Goal: Transaction & Acquisition: Purchase product/service

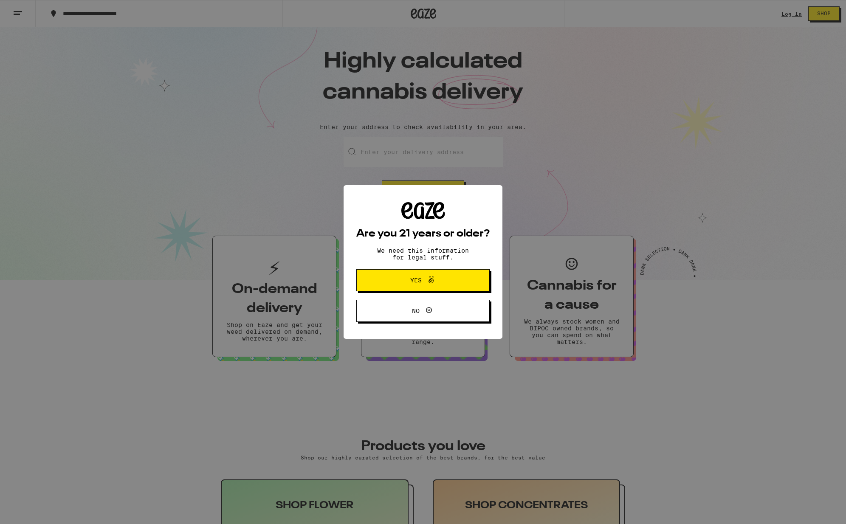
drag, startPoint x: 406, startPoint y: 293, endPoint x: 399, endPoint y: 271, distance: 23.1
click at [407, 292] on div "Are you 21 years or older? We need this information for legal stuff. Yes No" at bounding box center [422, 262] width 133 height 120
click at [781, 14] on div "Are you 21 years or older? We need this information for legal stuff. Yes No" at bounding box center [423, 262] width 846 height 524
drag, startPoint x: 781, startPoint y: 14, endPoint x: 523, endPoint y: 253, distance: 352.4
click at [774, 18] on div "Are you 21 years or older? We need this information for legal stuff. Yes No" at bounding box center [423, 262] width 846 height 524
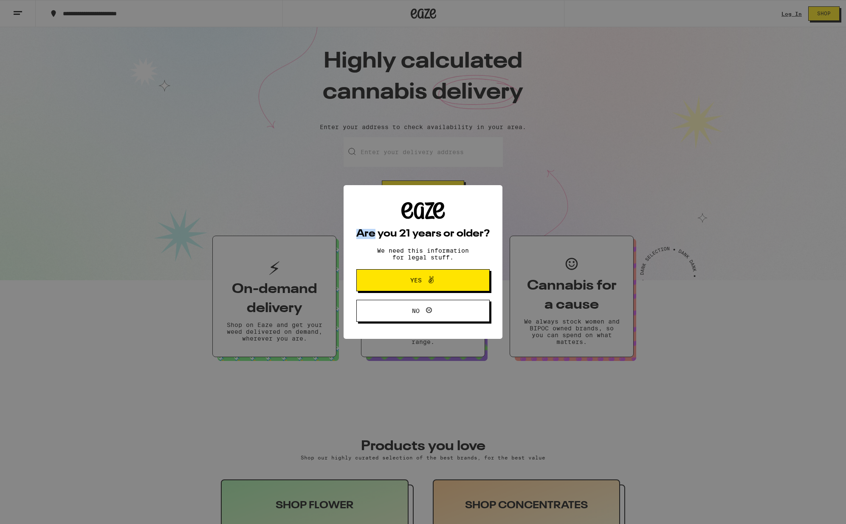
click at [406, 291] on button "Yes" at bounding box center [422, 280] width 133 height 22
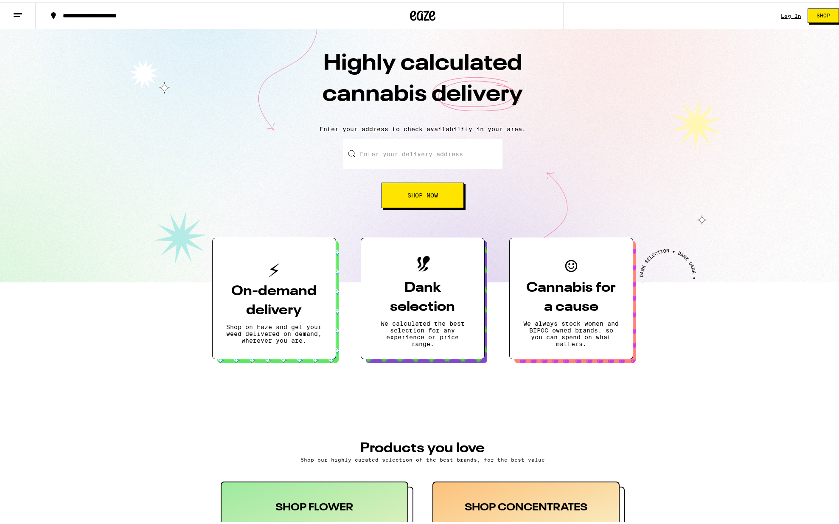
click at [781, 14] on link "Log In" at bounding box center [791, 14] width 20 height 6
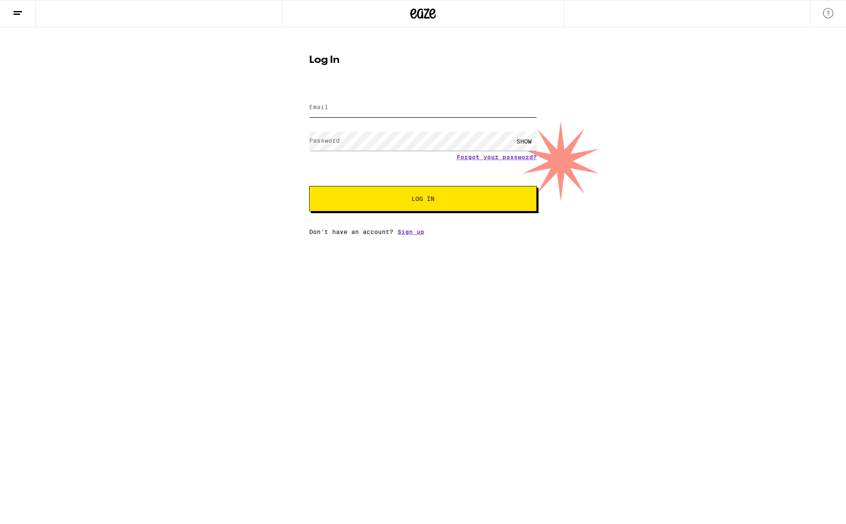
type input "[PERSON_NAME][EMAIL_ADDRESS][PERSON_NAME][DOMAIN_NAME]"
click at [359, 197] on span "Log In" at bounding box center [422, 199] width 159 height 6
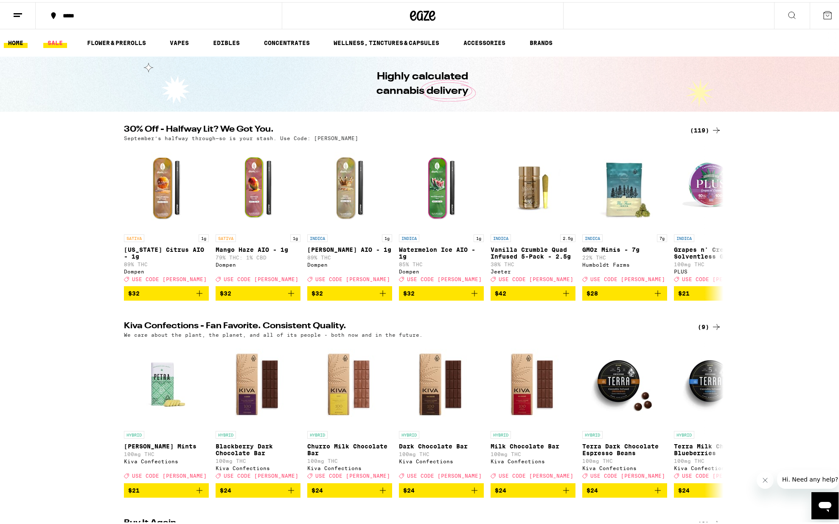
click at [51, 37] on link "SALE" at bounding box center [55, 41] width 24 height 10
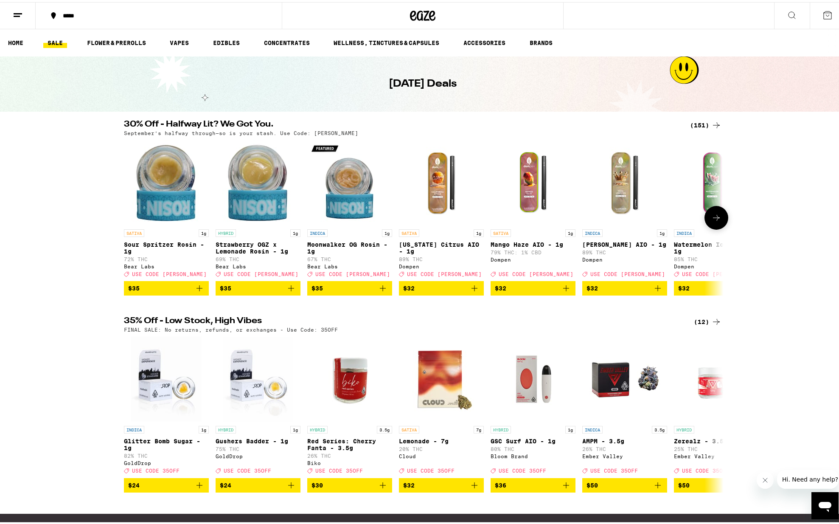
click at [406, 265] on div "SATIVA 1g [US_STATE] Citrus AIO - 1g 89% THC Dompen Deal Created with Sketch. U…" at bounding box center [441, 251] width 85 height 48
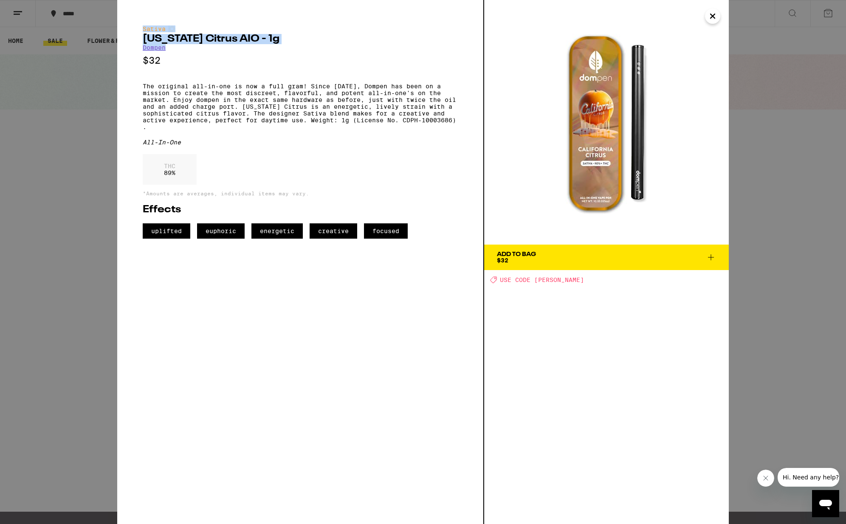
drag, startPoint x: 142, startPoint y: 28, endPoint x: 172, endPoint y: 51, distance: 37.6
click at [172, 51] on div "Sativa [US_STATE] Citrus AIO - 1g Dompen $32 The original all-in-one is now a f…" at bounding box center [300, 262] width 367 height 524
copy div "Sativa [US_STATE] Citrus AIO - 1g Dompen"
click at [762, 477] on icon "Close message from company" at bounding box center [765, 478] width 7 height 7
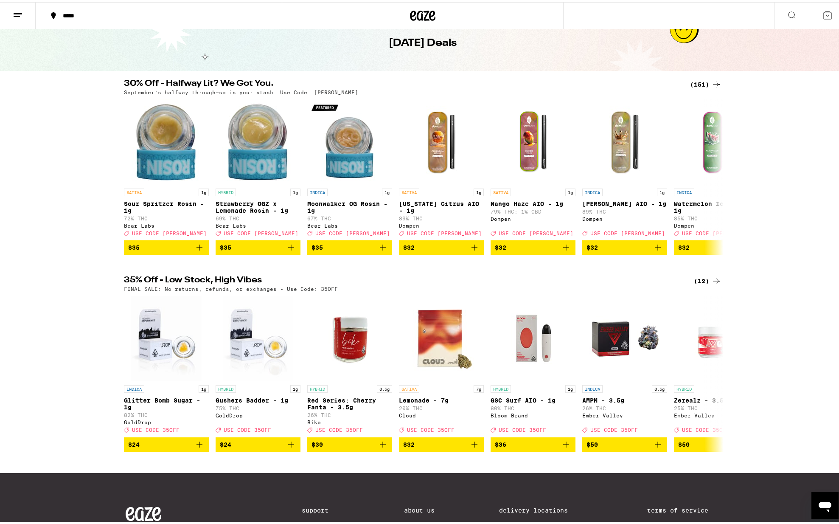
scroll to position [59, 0]
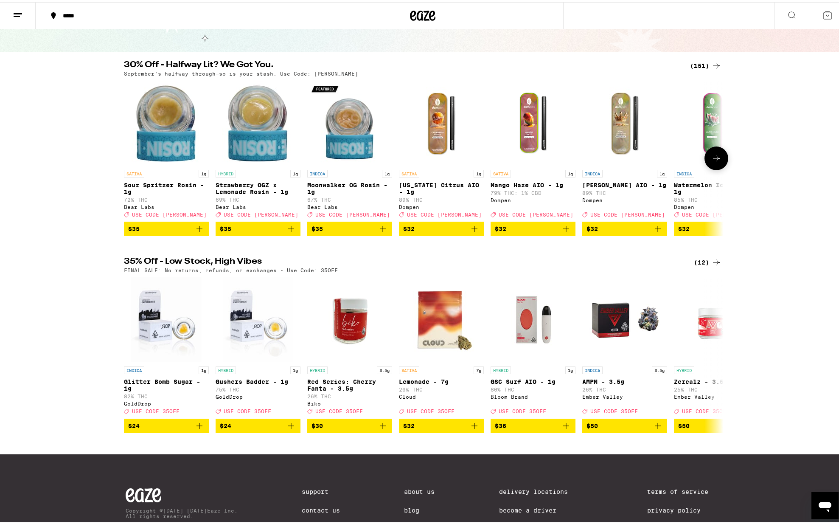
click at [562, 232] on icon "Add to bag" at bounding box center [566, 227] width 10 height 10
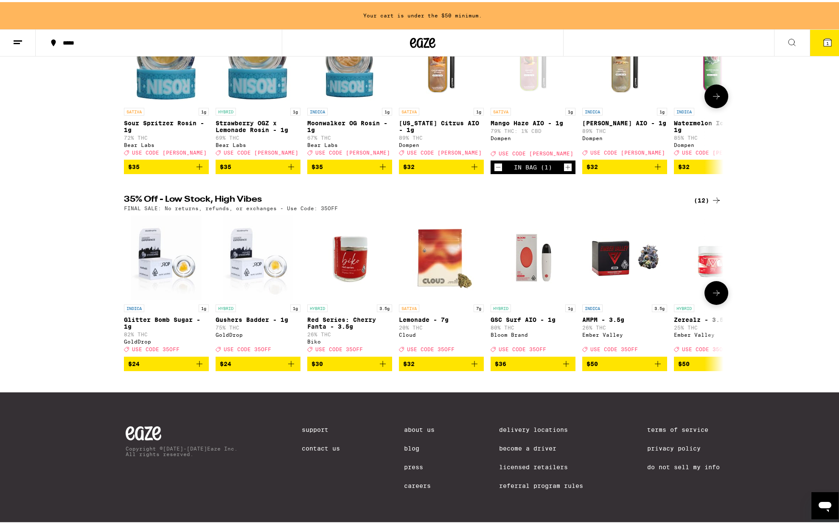
scroll to position [149, 0]
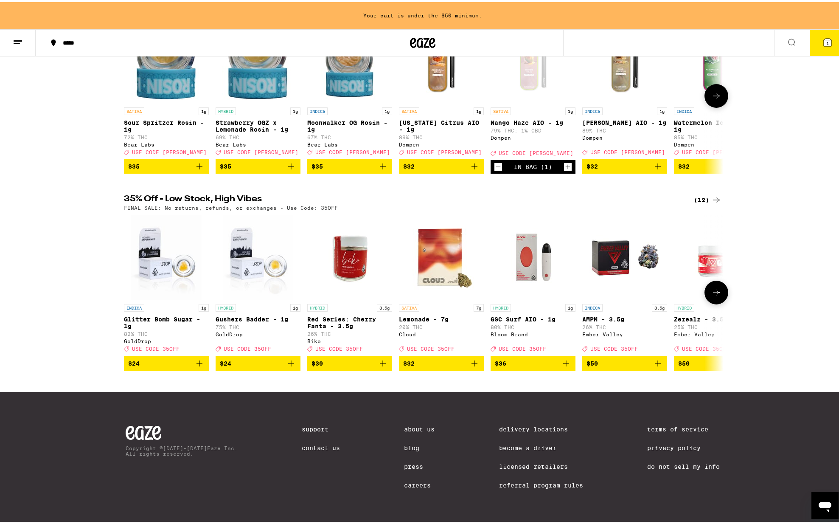
click at [500, 328] on p "80% THC" at bounding box center [533, 325] width 85 height 6
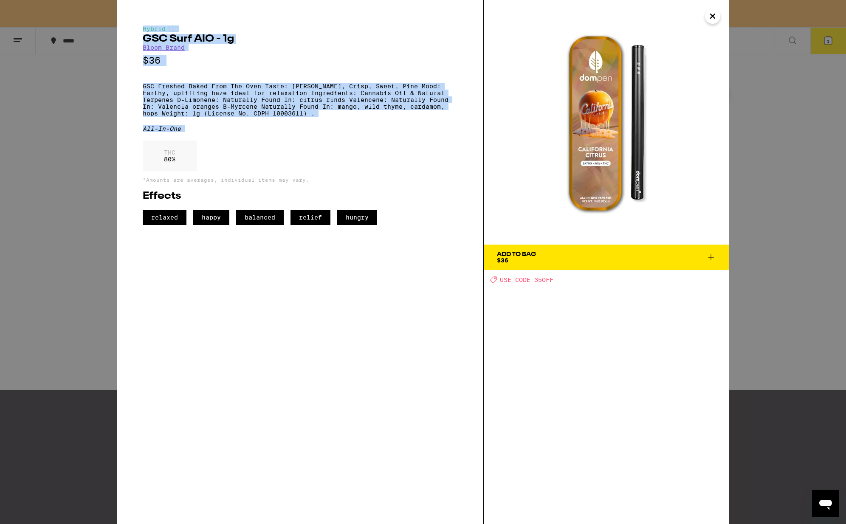
drag, startPoint x: 143, startPoint y: 28, endPoint x: 193, endPoint y: 145, distance: 127.4
click at [193, 145] on div "Hybrid GSC Surf AIO - 1g Bloom Brand $36 GSC Freshed Baked From The Oven Taste:…" at bounding box center [300, 125] width 315 height 200
copy div "Hybrid GSC Surf AIO - 1g Bloom Brand $36 GSC Freshed Baked From The Oven Taste:…"
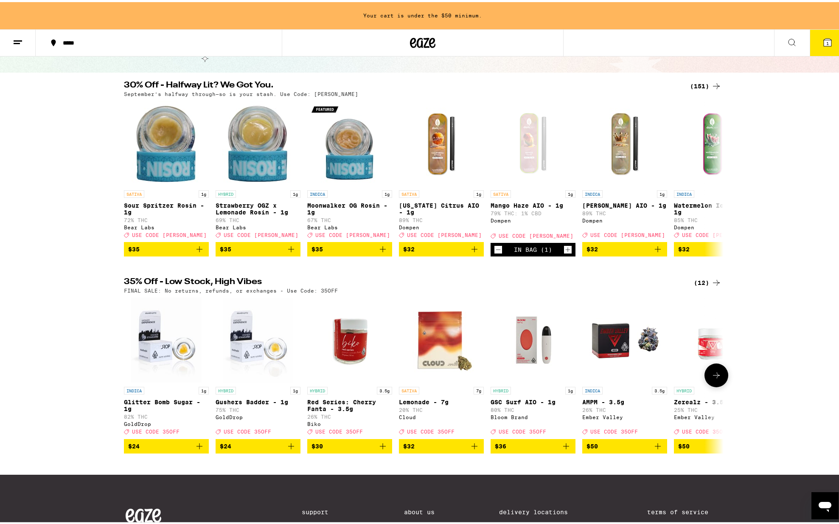
scroll to position [67, 0]
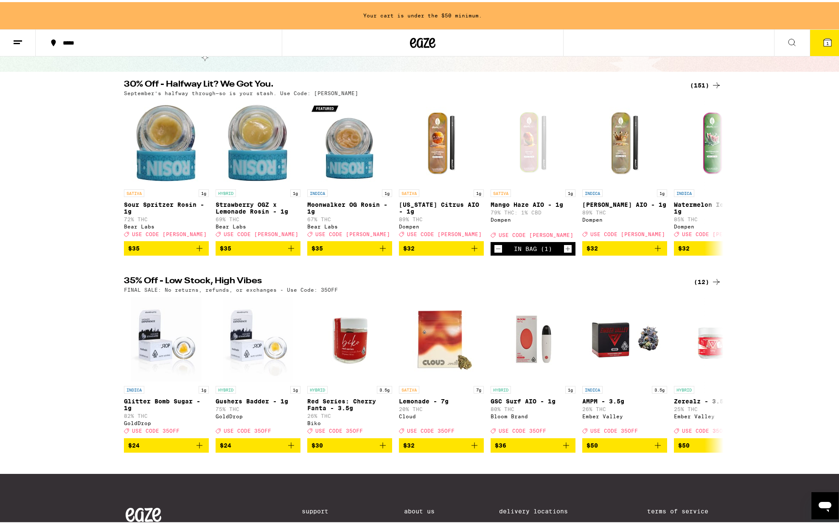
click at [703, 79] on div "(151)" at bounding box center [705, 83] width 31 height 10
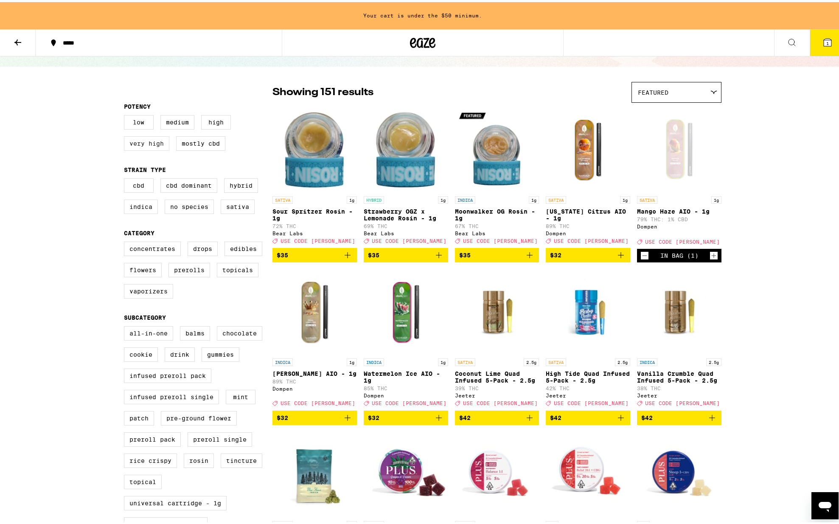
scroll to position [48, 0]
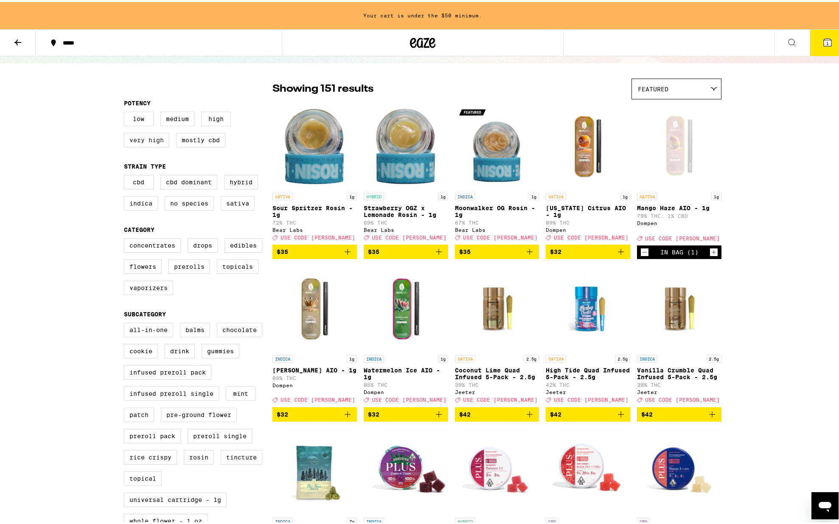
click at [142, 141] on label "Very High" at bounding box center [146, 138] width 45 height 14
click at [126, 111] on input "Very High" at bounding box center [126, 111] width 0 height 0
checkbox input "true"
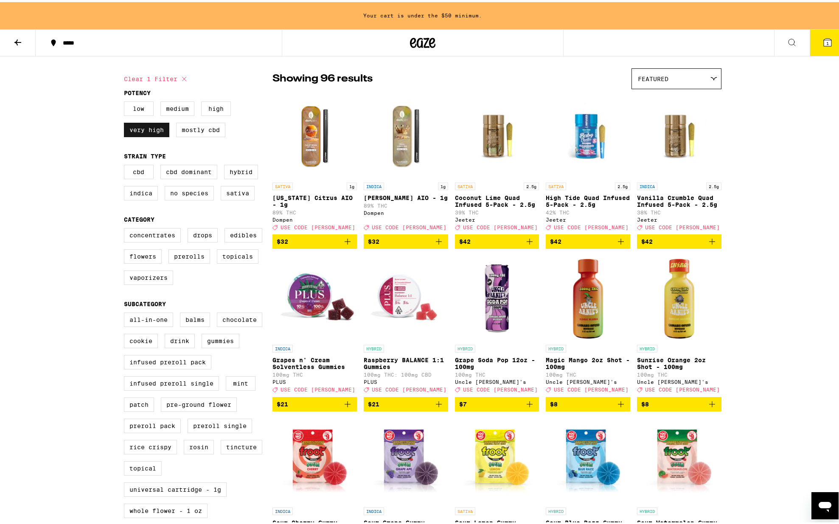
scroll to position [68, 0]
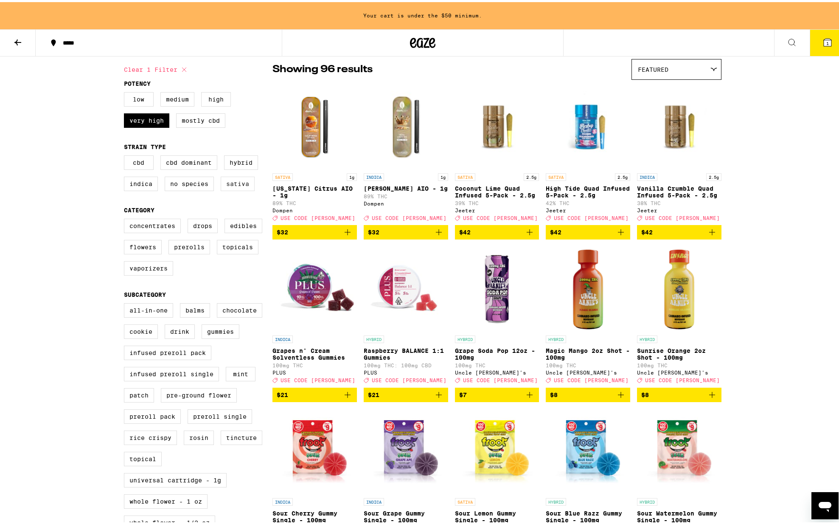
click at [239, 186] on label "Sativa" at bounding box center [238, 181] width 34 height 14
click at [126, 155] on input "Sativa" at bounding box center [126, 155] width 0 height 0
checkbox input "true"
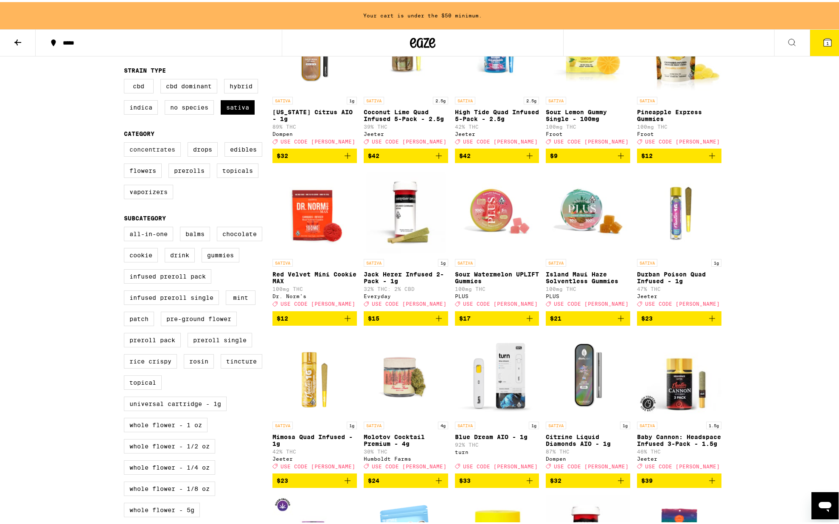
scroll to position [153, 0]
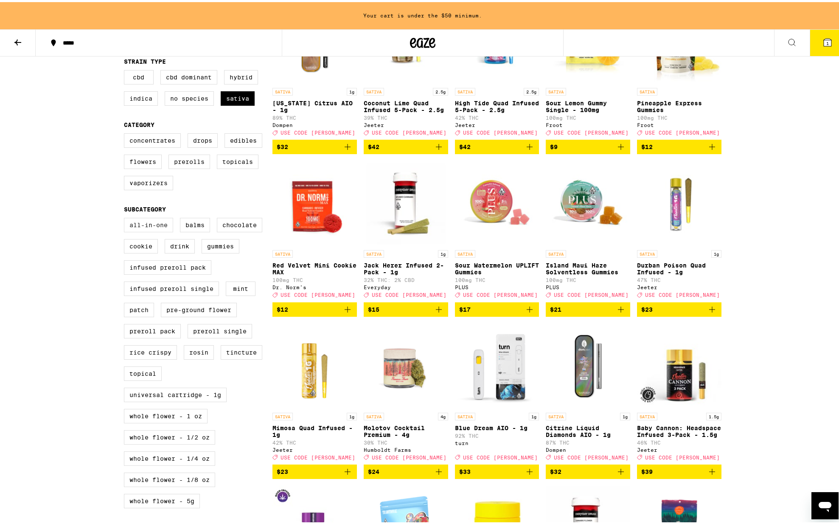
click at [141, 228] on label "All-In-One" at bounding box center [148, 223] width 49 height 14
click at [126, 217] on input "All-In-One" at bounding box center [126, 217] width 0 height 0
checkbox input "true"
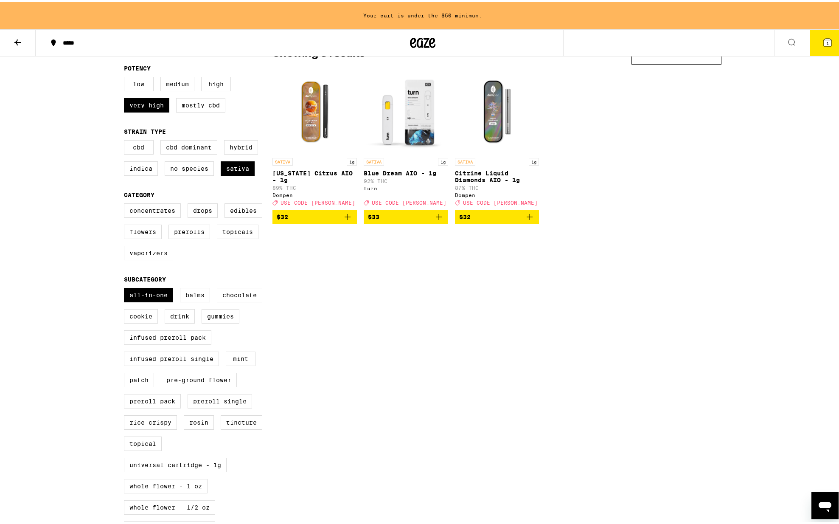
scroll to position [83, 0]
click at [382, 171] on p "Blue Dream AIO - 1g" at bounding box center [406, 171] width 84 height 7
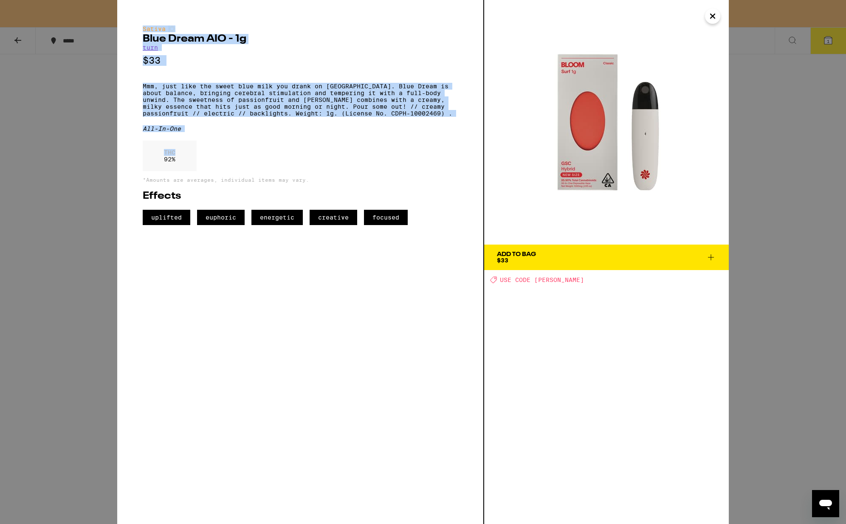
drag, startPoint x: 144, startPoint y: 30, endPoint x: 291, endPoint y: 160, distance: 196.4
click at [291, 160] on div "Sativa Blue Dream AIO - 1g turn $33 Mmm, just like the sweet blue milk you dran…" at bounding box center [300, 125] width 315 height 200
copy div "Sativa Blue Dream AIO - 1g turn $33 Mmm, just like the sweet blue milk you dran…"
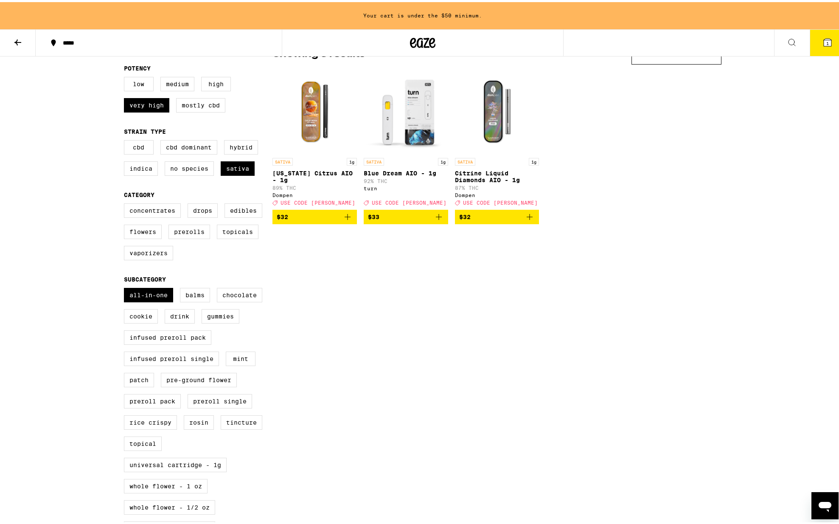
click at [813, 42] on button "1" at bounding box center [828, 41] width 36 height 26
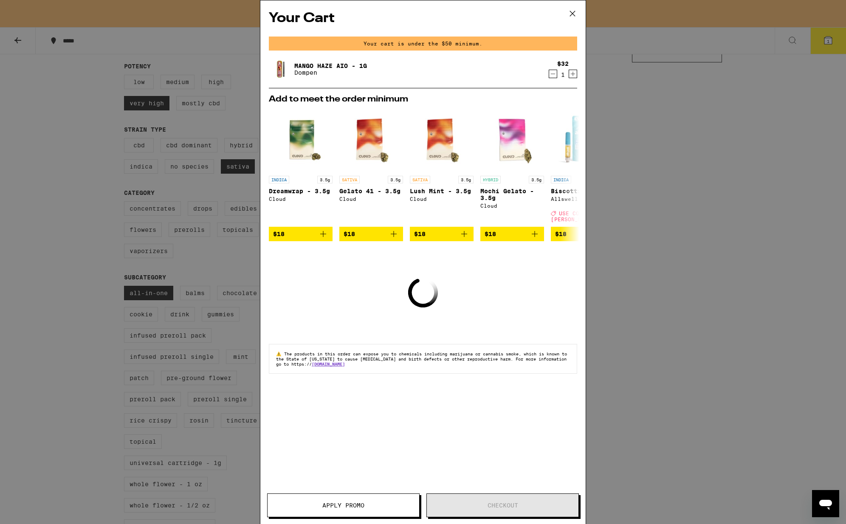
click at [421, 47] on div "Your cart is under the $50 minimum." at bounding box center [423, 44] width 308 height 14
click at [138, 192] on div "Your Cart Your cart is under the $50 minimum. Mango Haze AIO - 1g Dompen $32 1 …" at bounding box center [423, 262] width 846 height 524
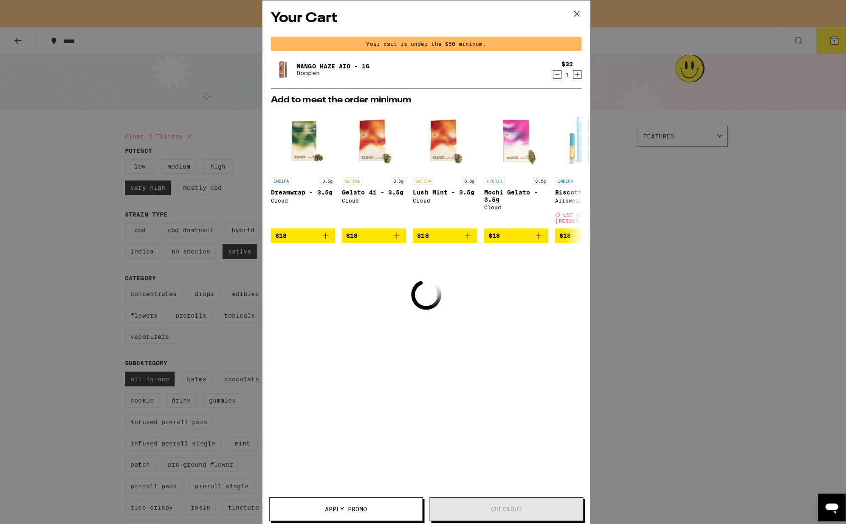
scroll to position [83, 0]
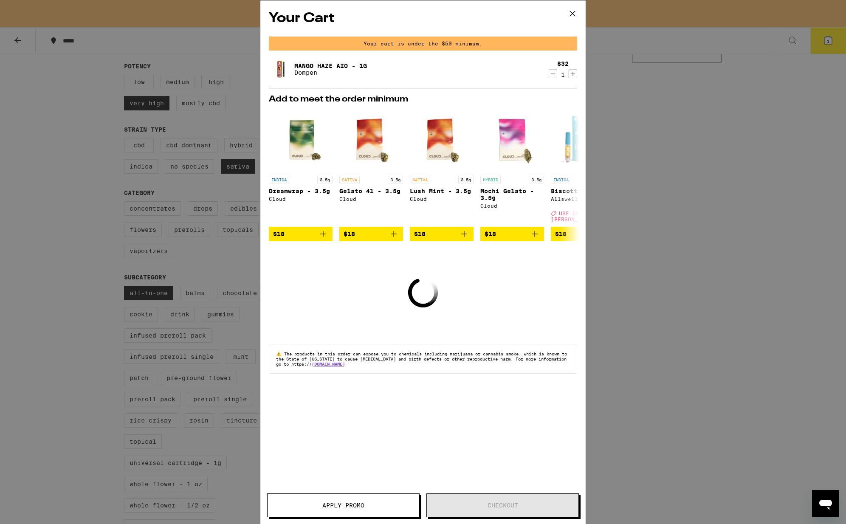
click at [576, 15] on button at bounding box center [572, 13] width 26 height 27
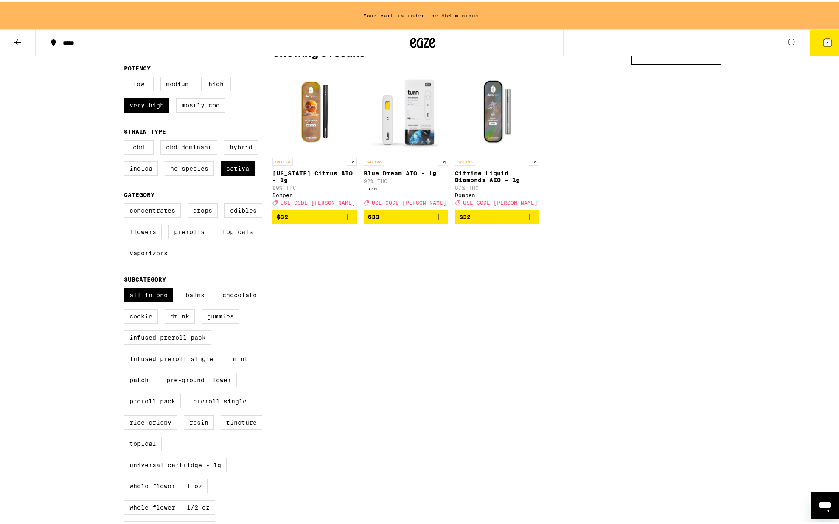
click at [829, 51] on button "1" at bounding box center [828, 41] width 36 height 26
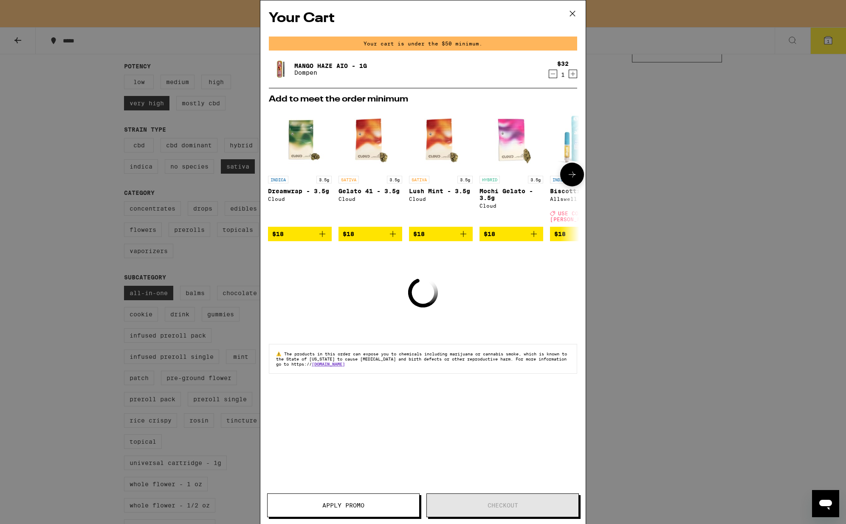
scroll to position [0, 2]
click at [290, 72] on img at bounding box center [281, 69] width 24 height 24
click at [305, 67] on link "Mango Haze AIO - 1g" at bounding box center [330, 65] width 73 height 7
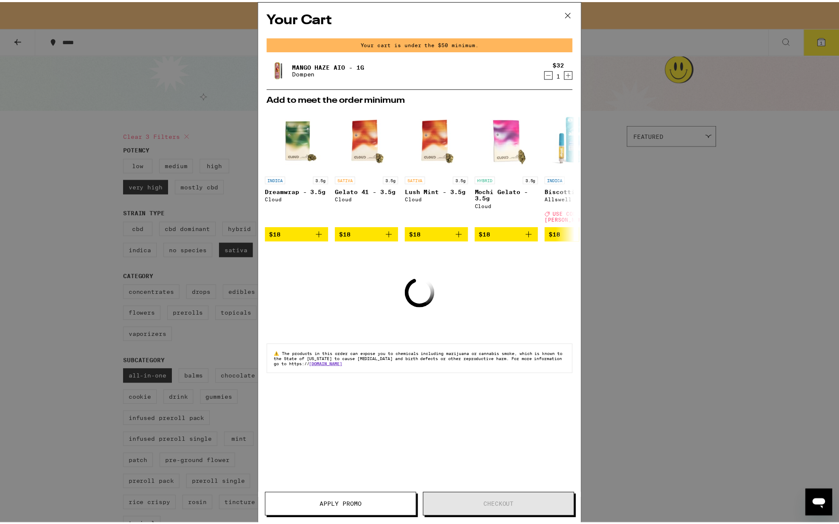
scroll to position [83, 0]
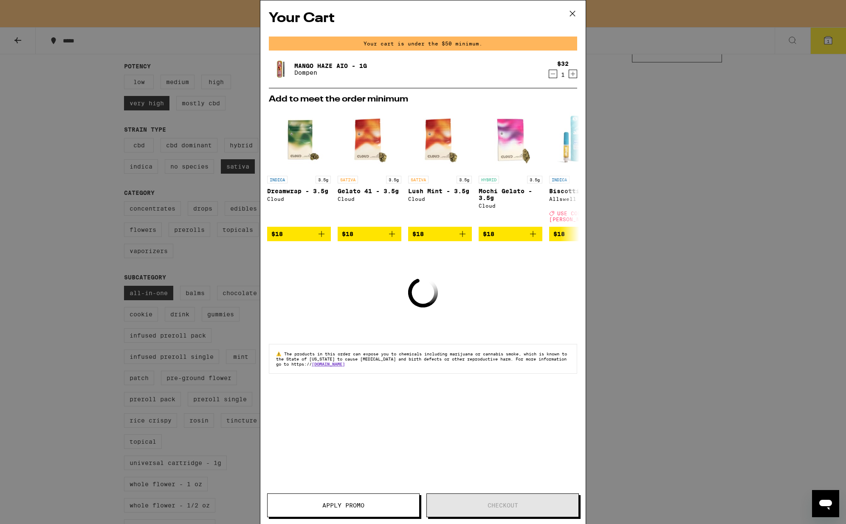
drag, startPoint x: 571, startPoint y: 10, endPoint x: 545, endPoint y: 27, distance: 31.3
click at [571, 10] on icon at bounding box center [572, 13] width 13 height 13
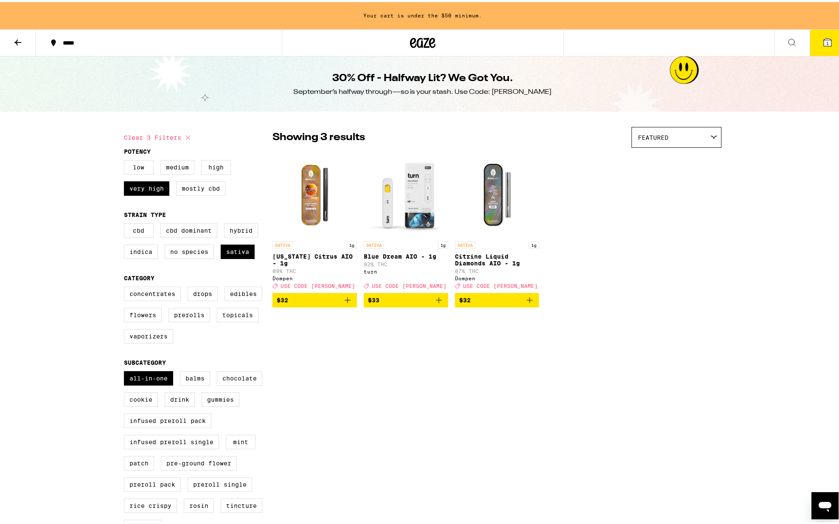
click at [15, 35] on icon at bounding box center [18, 40] width 10 height 10
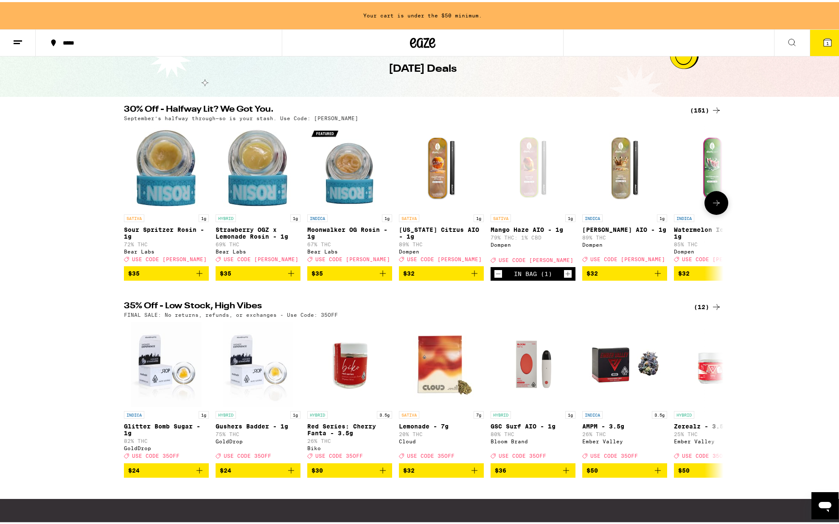
scroll to position [43, 0]
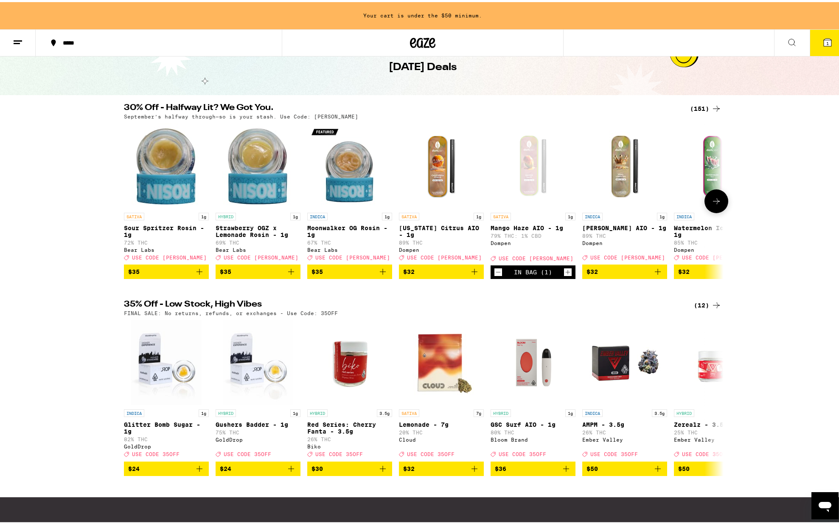
click at [416, 275] on span "$32" at bounding box center [441, 269] width 76 height 10
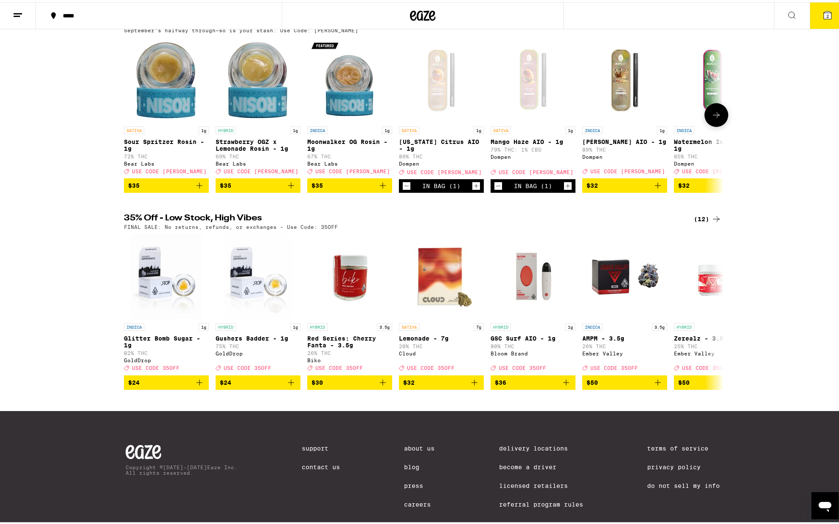
scroll to position [122, 0]
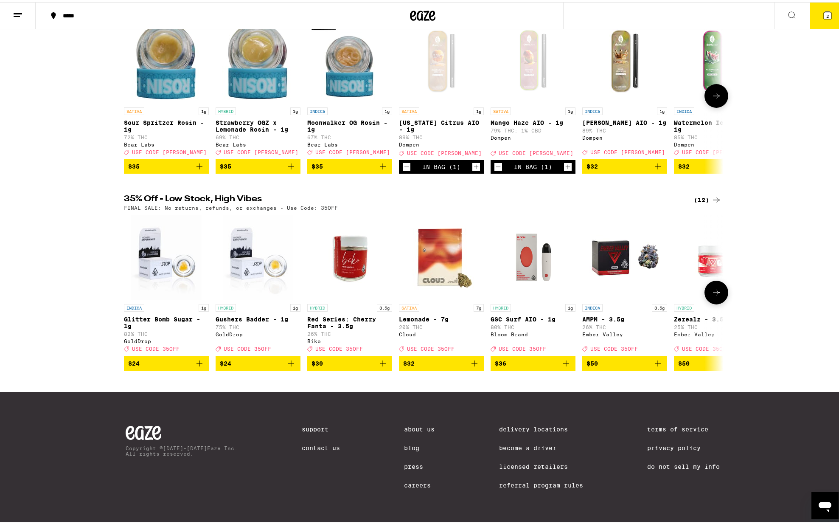
click at [512, 366] on span "$36" at bounding box center [533, 361] width 76 height 10
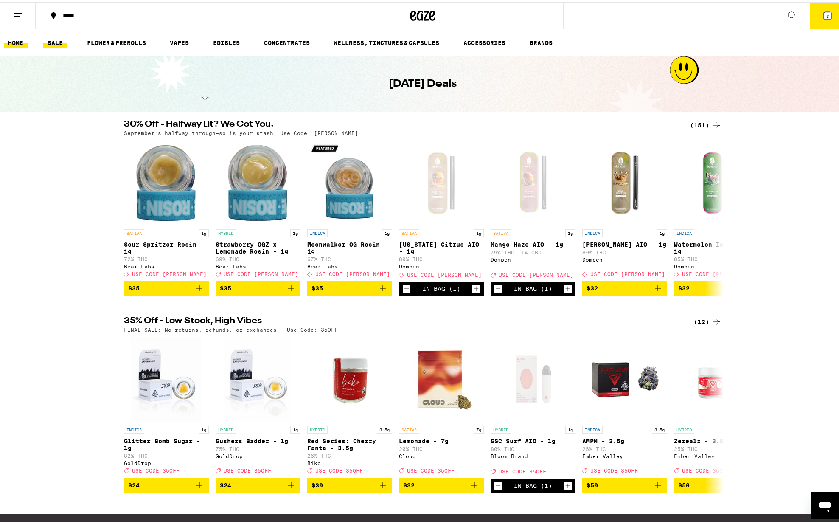
scroll to position [0, 0]
click at [9, 42] on link "HOME" at bounding box center [16, 41] width 24 height 10
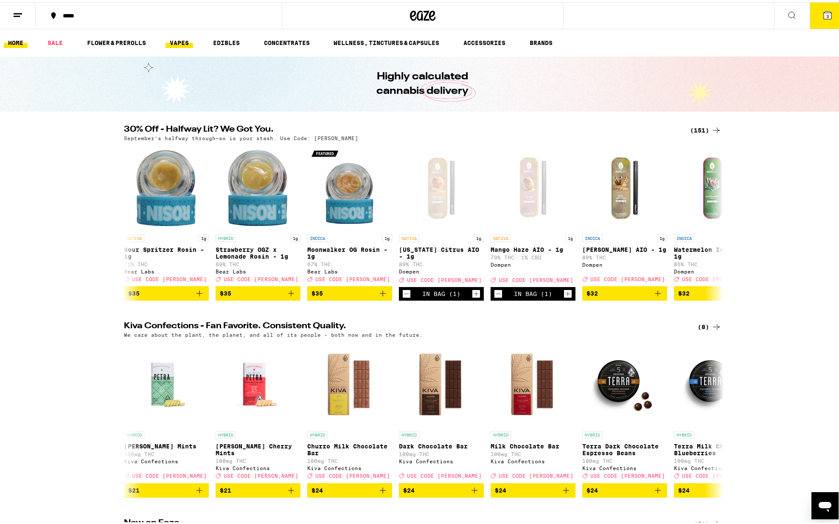
click at [180, 42] on link "VAPES" at bounding box center [180, 41] width 28 height 10
click at [182, 40] on link "VAPES" at bounding box center [180, 41] width 28 height 10
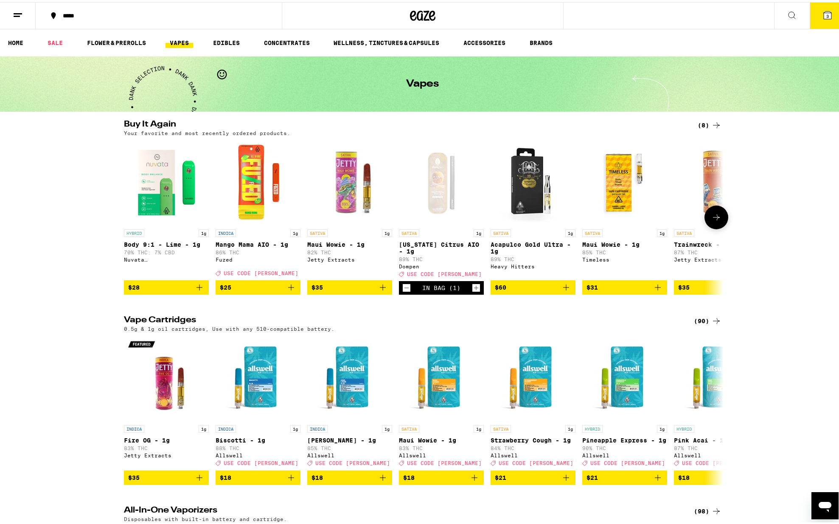
click at [255, 290] on span "$25" at bounding box center [258, 285] width 76 height 10
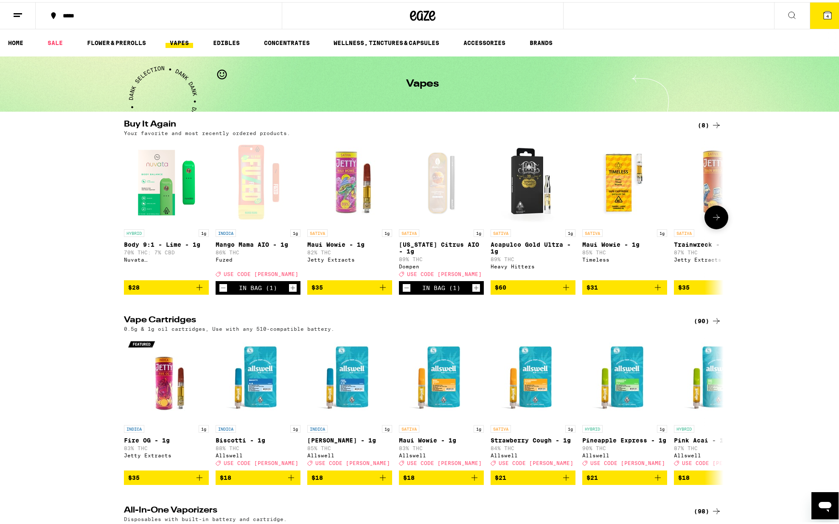
click at [719, 223] on button at bounding box center [717, 215] width 24 height 24
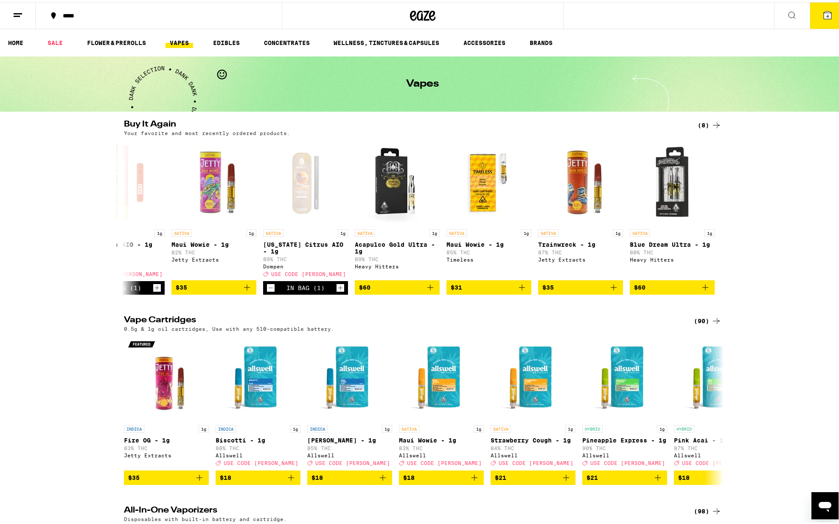
click at [712, 124] on icon at bounding box center [716, 123] width 10 height 10
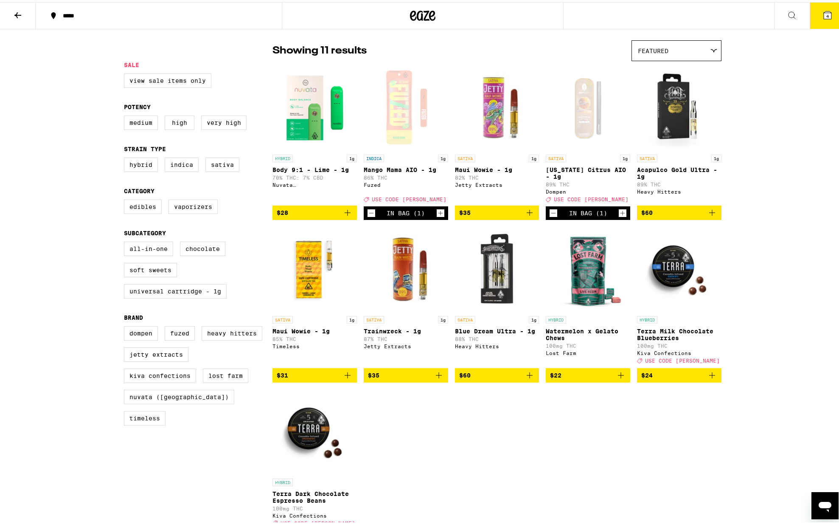
scroll to position [59, 0]
click at [137, 338] on label "Dompen" at bounding box center [141, 331] width 34 height 14
click at [126, 326] on input "Dompen" at bounding box center [126, 325] width 0 height 0
checkbox input "true"
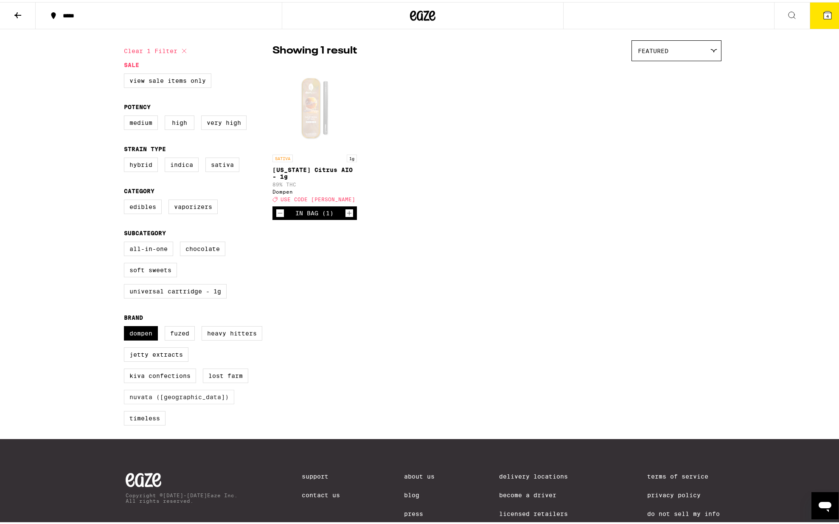
click at [133, 402] on label "Nuvata ([GEOGRAPHIC_DATA])" at bounding box center [179, 395] width 110 height 14
click at [126, 326] on input "Nuvata ([GEOGRAPHIC_DATA])" at bounding box center [126, 325] width 0 height 0
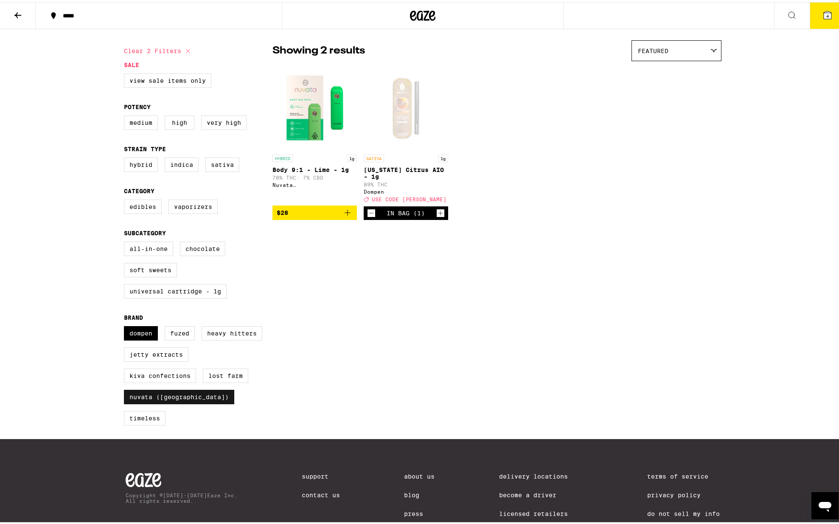
click at [174, 402] on label "Nuvata ([GEOGRAPHIC_DATA])" at bounding box center [179, 395] width 110 height 14
click at [126, 326] on input "Nuvata ([GEOGRAPHIC_DATA])" at bounding box center [126, 325] width 0 height 0
checkbox input "false"
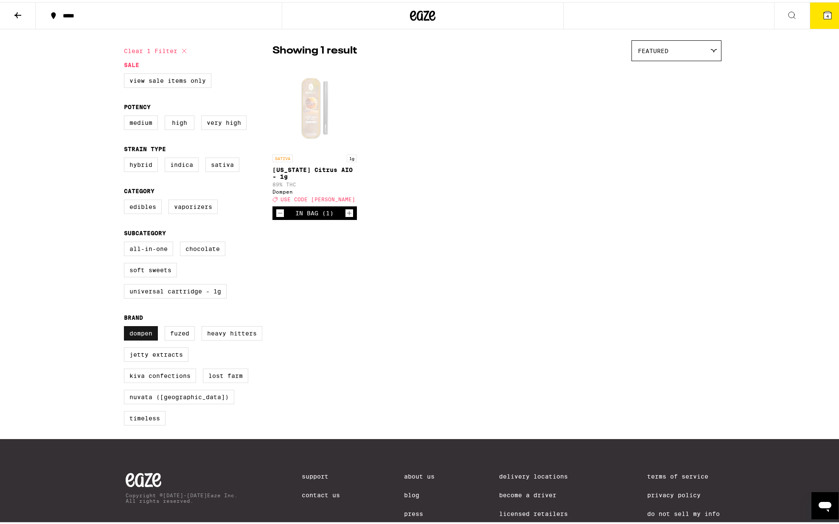
click at [139, 338] on label "Dompen" at bounding box center [141, 331] width 34 height 14
click at [126, 326] on input "Dompen" at bounding box center [126, 325] width 0 height 0
checkbox input "false"
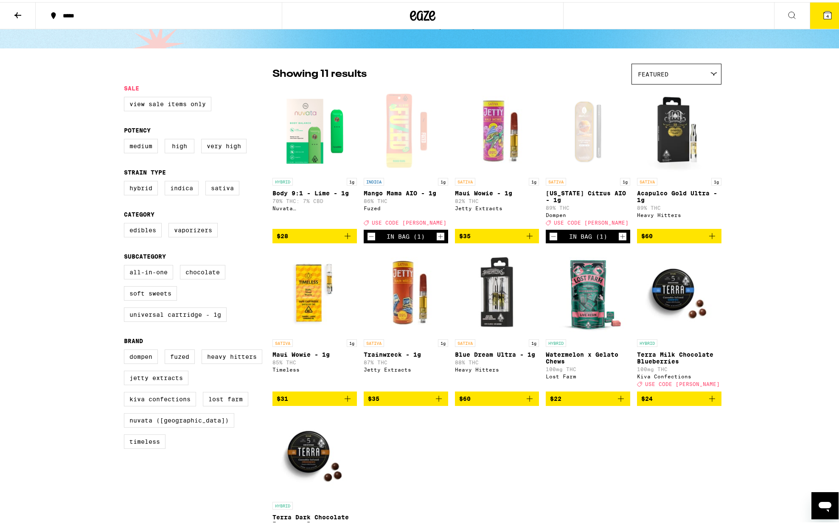
scroll to position [36, 0]
click at [147, 277] on label "All-In-One" at bounding box center [148, 270] width 49 height 14
click at [126, 264] on input "All-In-One" at bounding box center [126, 264] width 0 height 0
checkbox input "true"
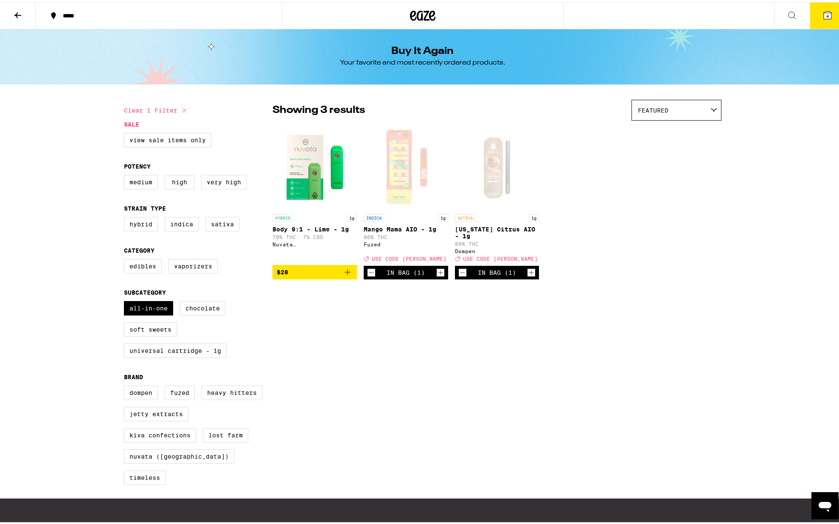
click at [17, 11] on icon at bounding box center [17, 13] width 7 height 6
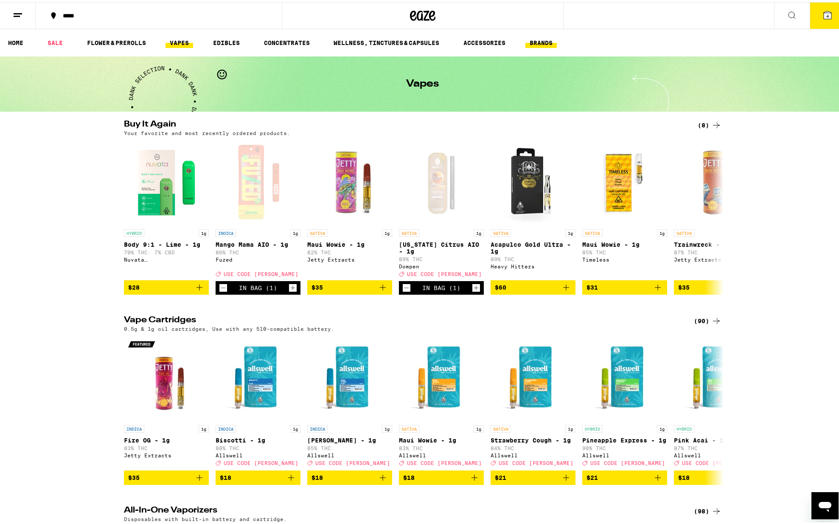
click at [540, 45] on link "BRANDS" at bounding box center [541, 41] width 31 height 10
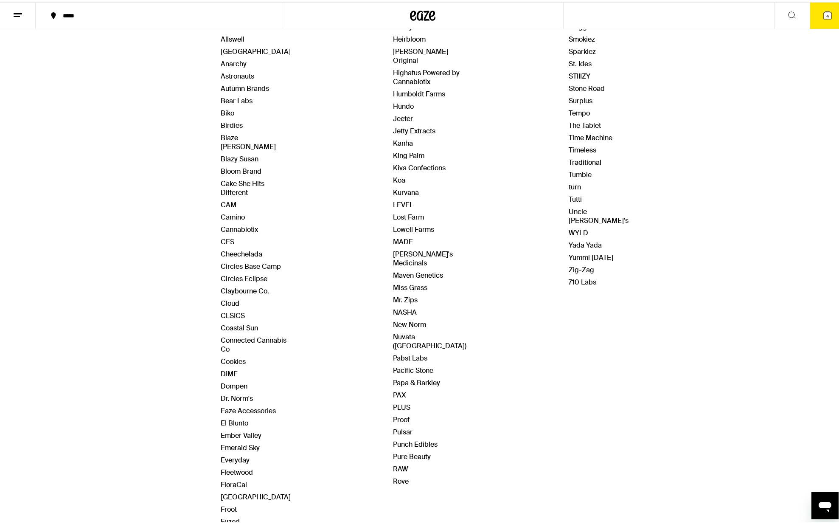
scroll to position [138, 0]
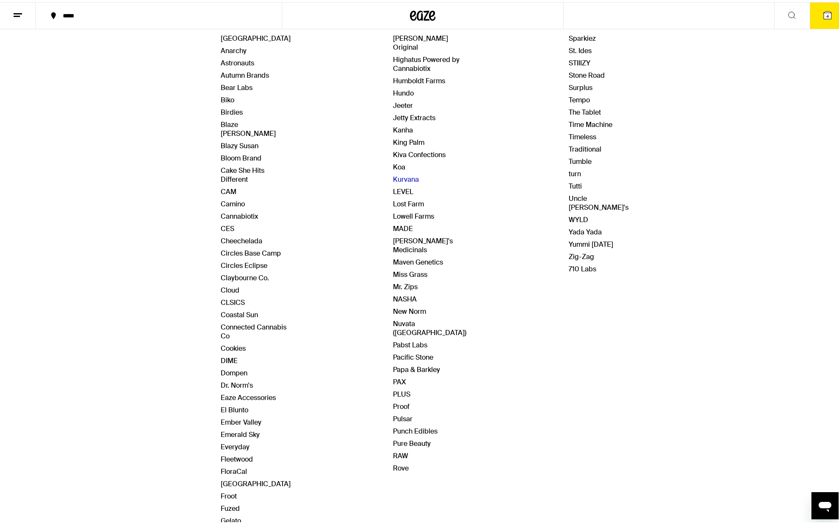
click at [396, 173] on link "Kurvana" at bounding box center [406, 177] width 26 height 9
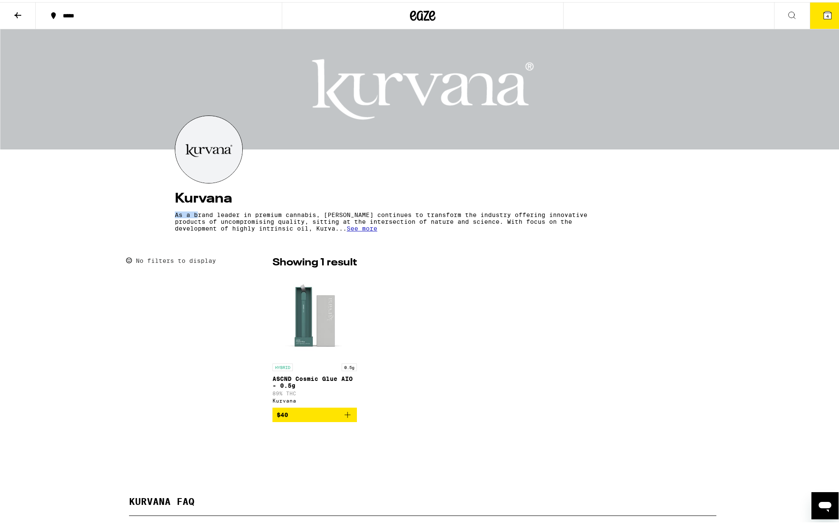
drag, startPoint x: 194, startPoint y: 211, endPoint x: 355, endPoint y: 207, distance: 161.4
click at [354, 207] on div "Kurvana As a brand leader in premium cannabis, [PERSON_NAME] continues to trans…" at bounding box center [423, 206] width 496 height 51
drag, startPoint x: 174, startPoint y: 193, endPoint x: 239, endPoint y: 191, distance: 65.4
click at [239, 191] on h4 "Kurvana" at bounding box center [423, 197] width 496 height 14
copy h4 "Kurvana"
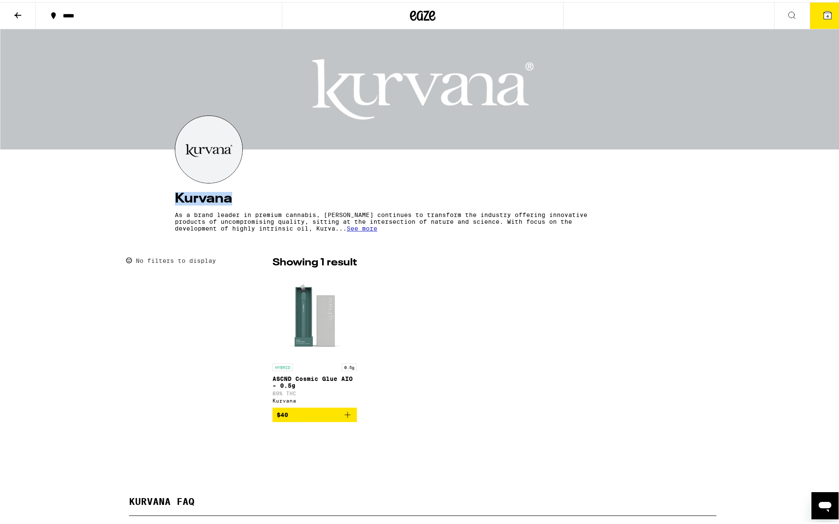
click at [824, 22] on button "4" at bounding box center [828, 13] width 36 height 26
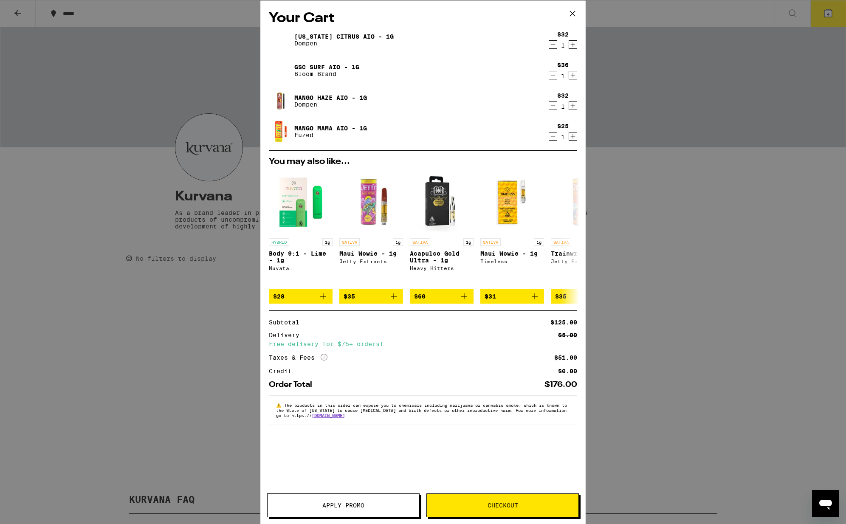
drag, startPoint x: 41, startPoint y: 364, endPoint x: 69, endPoint y: 359, distance: 28.0
click at [41, 364] on div "Your Cart [US_STATE] Citrus AIO - 1g Dompen $32 1 GSC Surf AIO - 1g Bloom Brand…" at bounding box center [423, 262] width 846 height 524
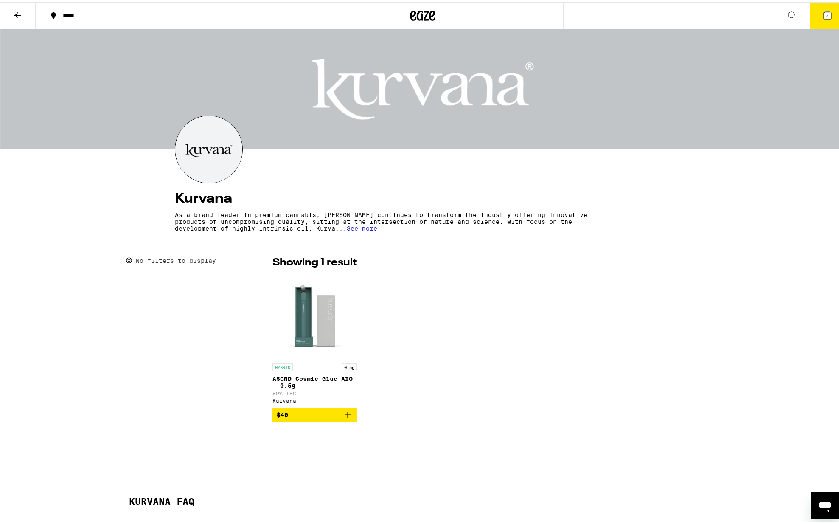
click at [787, 11] on icon at bounding box center [792, 13] width 10 height 10
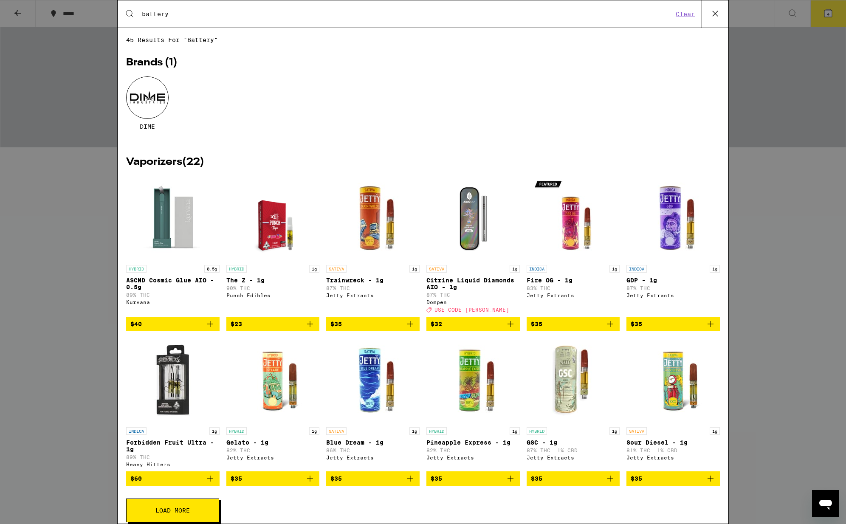
type input "battery"
click at [18, 8] on div "Search for Products battery Clear 45 results for "battery" Brands ( 1 ) DIME Va…" at bounding box center [423, 262] width 846 height 524
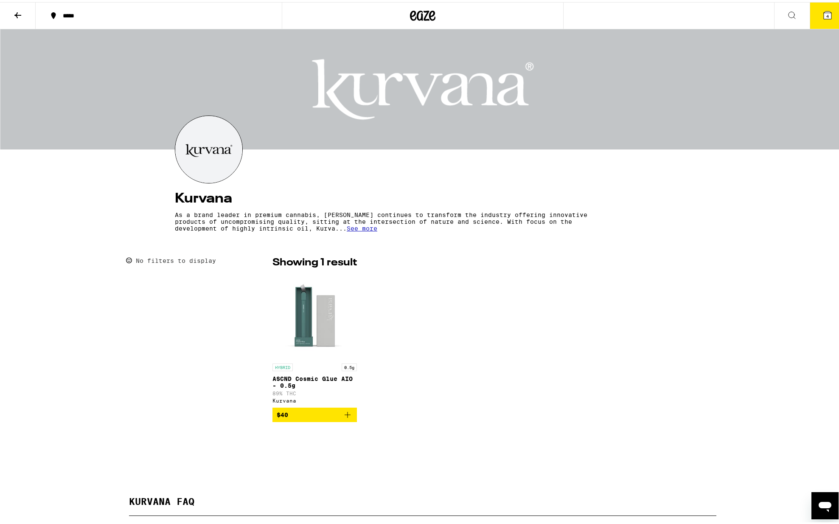
click at [422, 11] on icon at bounding box center [422, 13] width 25 height 15
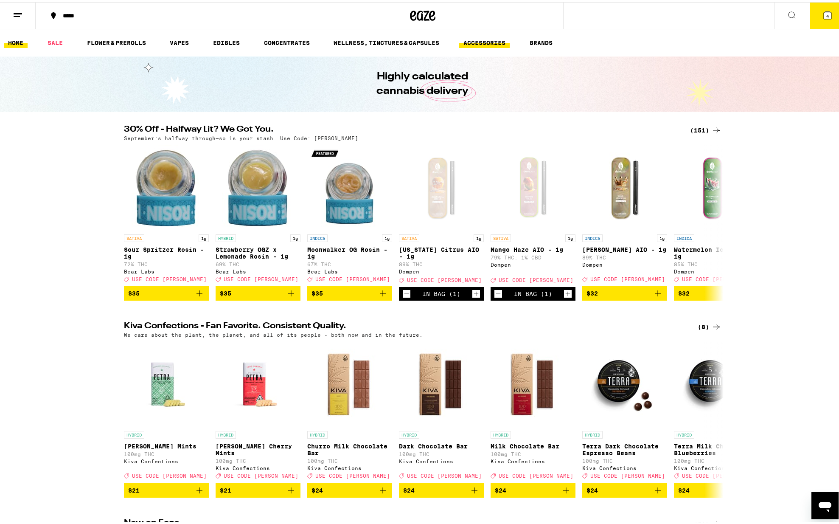
click at [503, 42] on link "ACCESSORIES" at bounding box center [484, 41] width 51 height 10
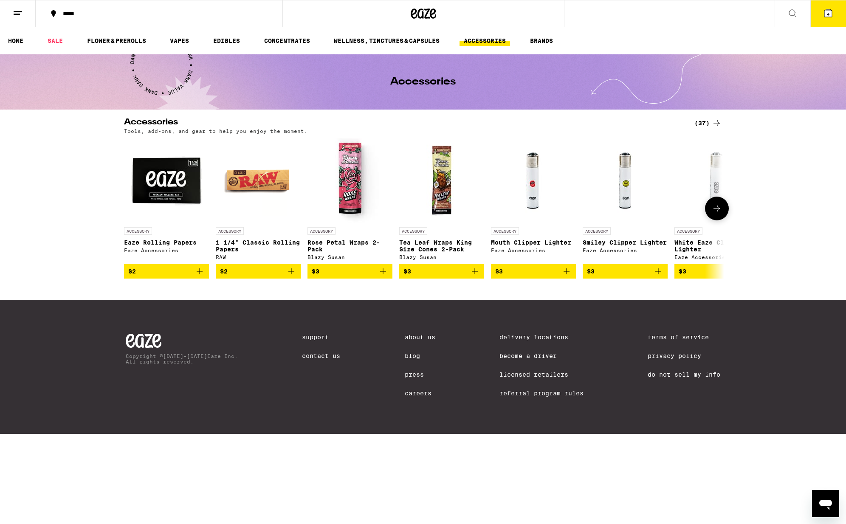
click at [714, 206] on icon at bounding box center [716, 208] width 10 height 10
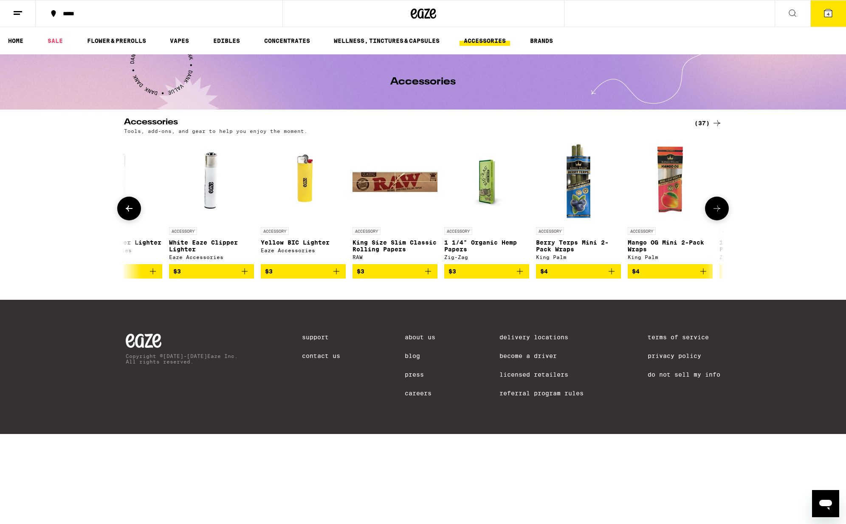
click at [714, 206] on icon at bounding box center [716, 208] width 10 height 10
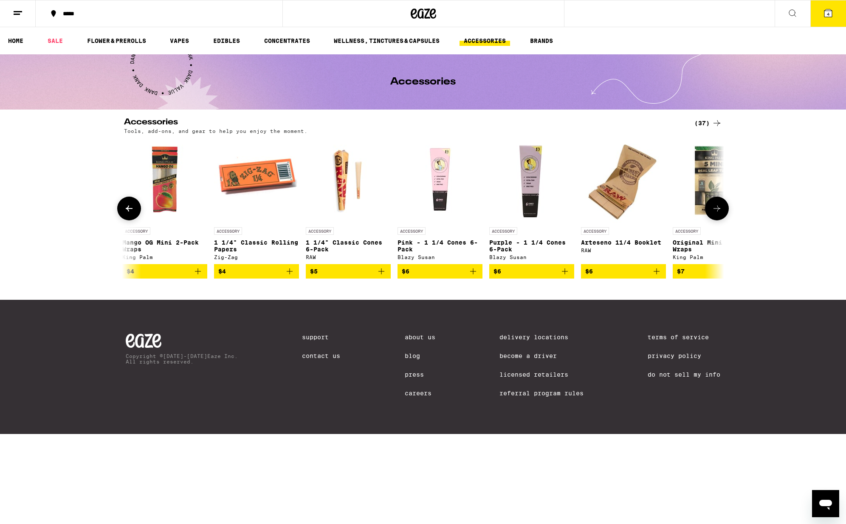
click at [714, 206] on icon at bounding box center [716, 208] width 10 height 10
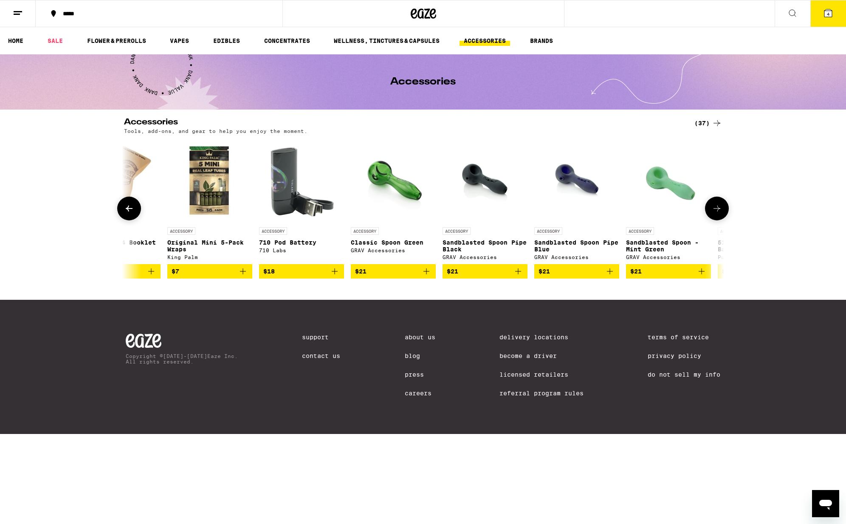
click at [714, 206] on icon at bounding box center [716, 208] width 10 height 10
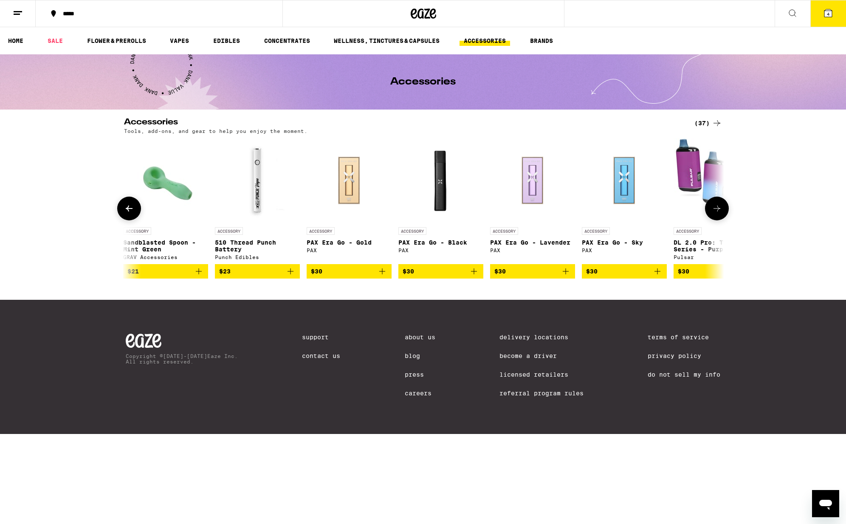
scroll to position [0, 2021]
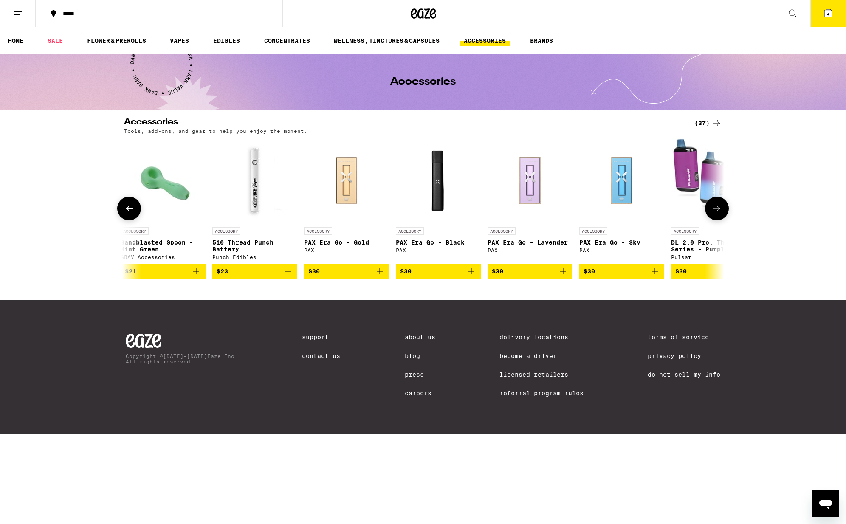
click at [254, 270] on button "$23" at bounding box center [254, 271] width 85 height 14
click at [710, 215] on button at bounding box center [717, 209] width 24 height 24
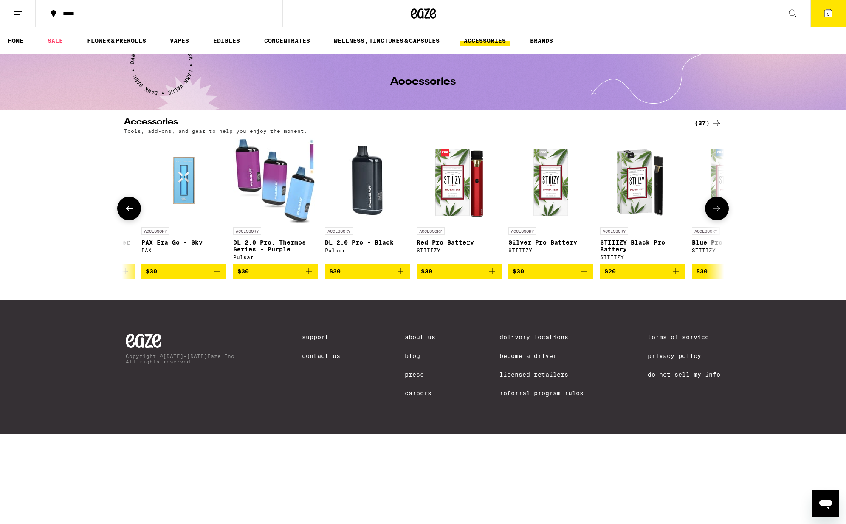
scroll to position [0, 2526]
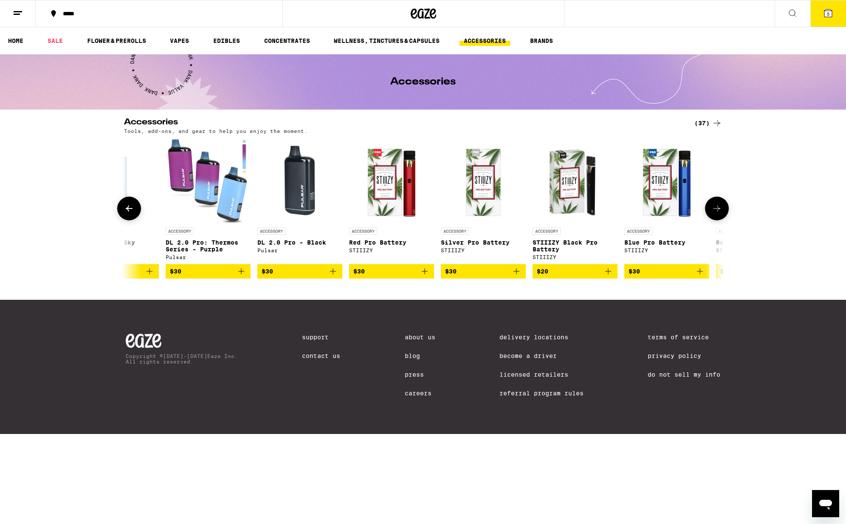
click at [710, 215] on button at bounding box center [717, 209] width 24 height 24
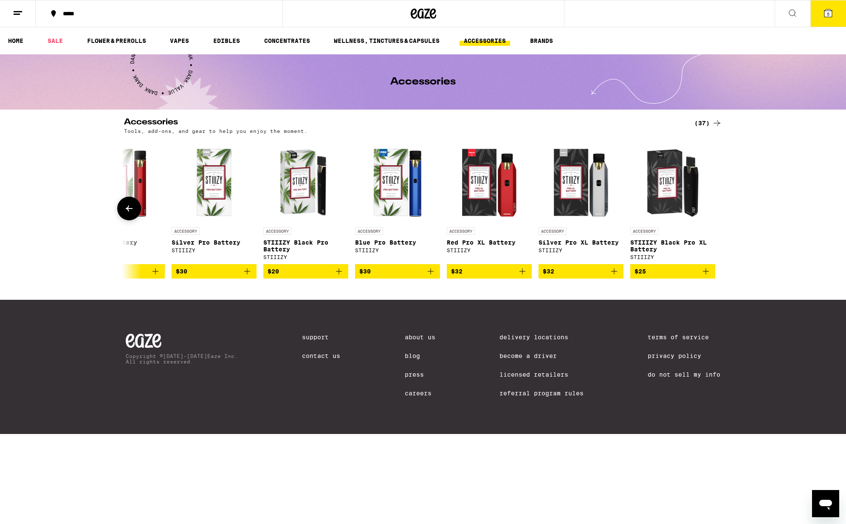
click at [710, 215] on div at bounding box center [717, 209] width 24 height 24
click at [820, 20] on button "5" at bounding box center [828, 13] width 36 height 26
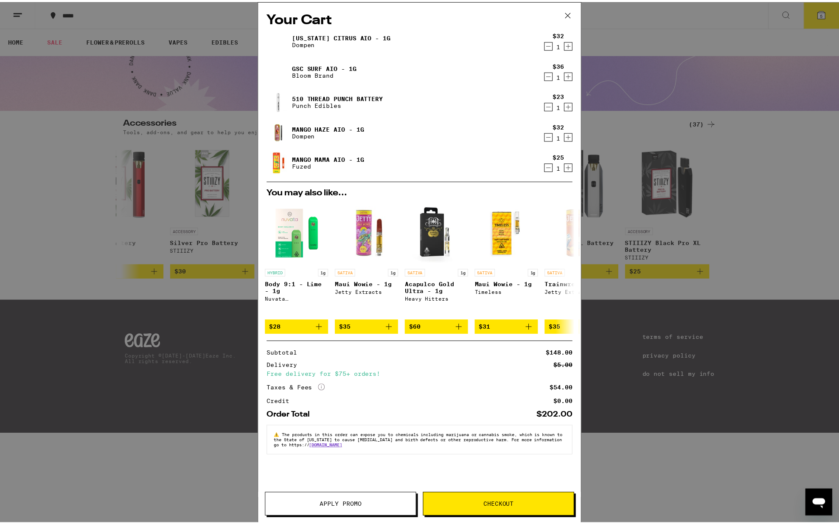
scroll to position [0, 2]
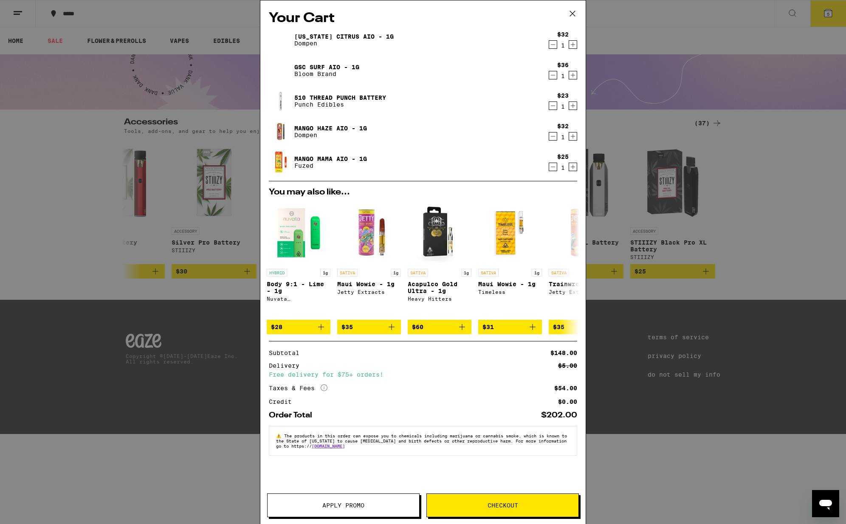
click at [467, 501] on button "Checkout" at bounding box center [502, 505] width 152 height 24
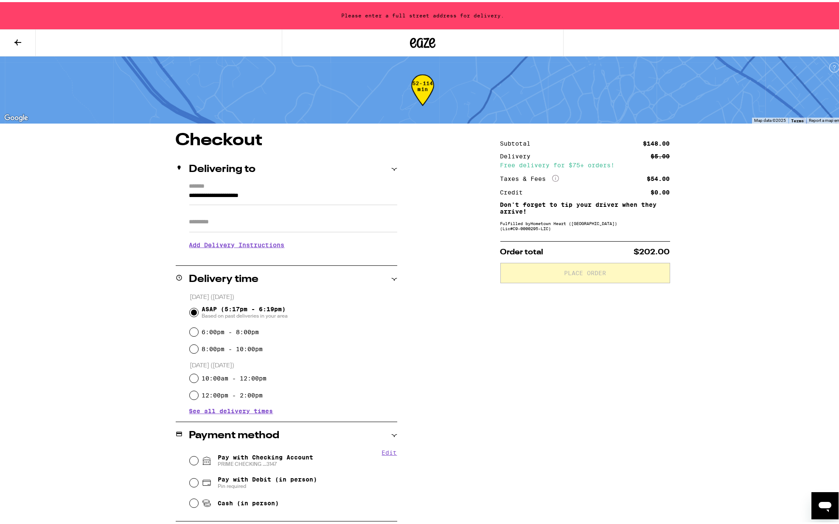
click at [76, 326] on div "**********" at bounding box center [423, 350] width 846 height 700
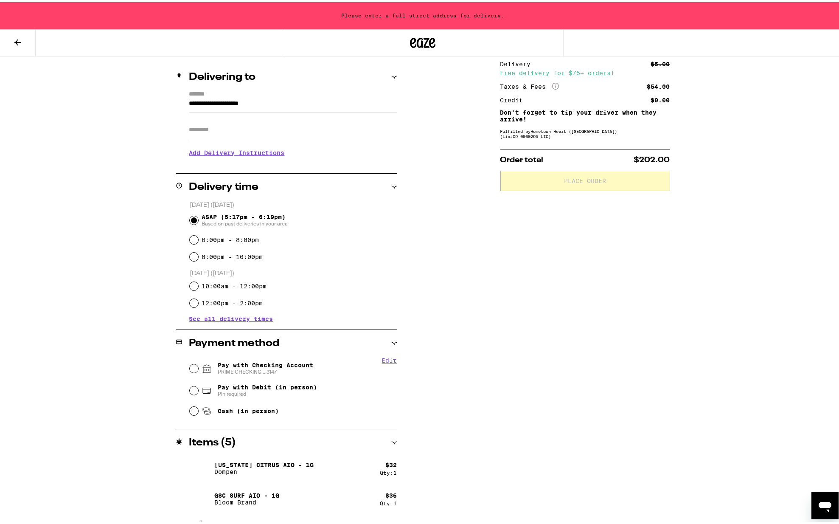
scroll to position [122, 0]
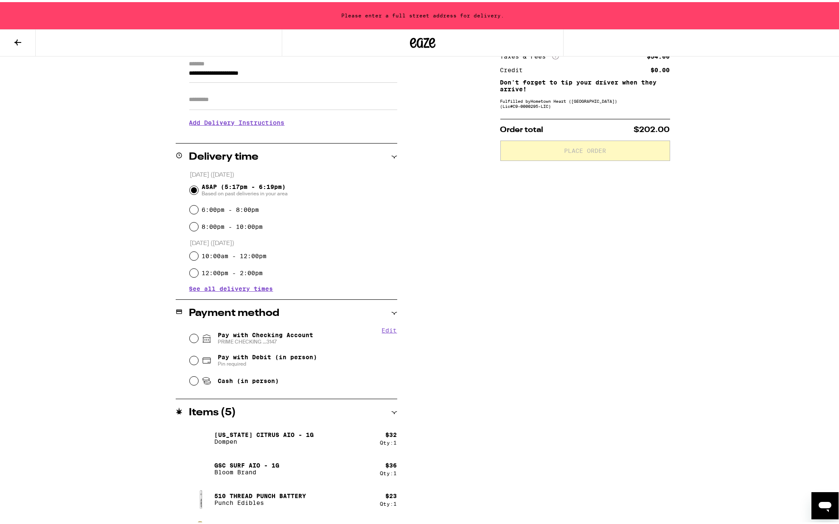
click at [189, 337] on fieldset "Edit Pay with Checking Account PRIME CHECKING ...3147 Pay with Debit (in person…" at bounding box center [293, 356] width 208 height 63
click at [191, 337] on input "Pay with Checking Account PRIME CHECKING ...3147" at bounding box center [194, 336] width 8 height 8
radio input "true"
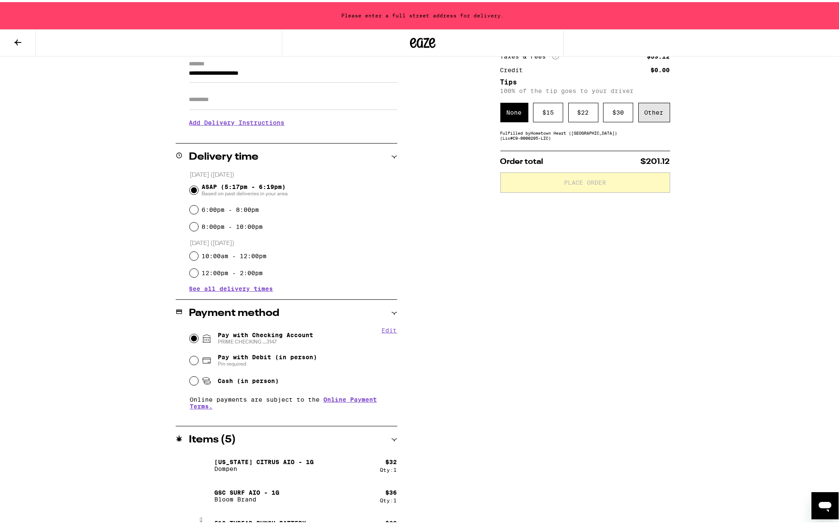
click at [643, 117] on div "Other" at bounding box center [654, 111] width 32 height 20
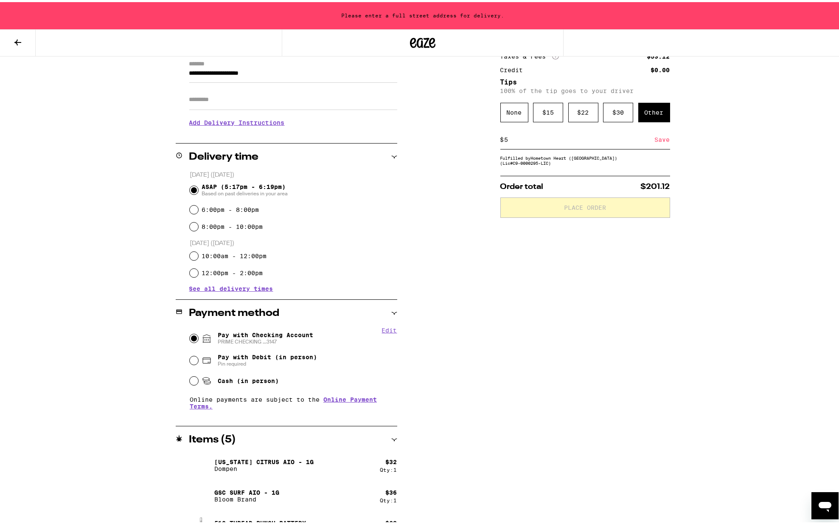
click at [568, 328] on div "Subtotal $148.00 Delivery $5.00 Free delivery for $75+ orders! Taxes & Fees Mor…" at bounding box center [585, 306] width 170 height 597
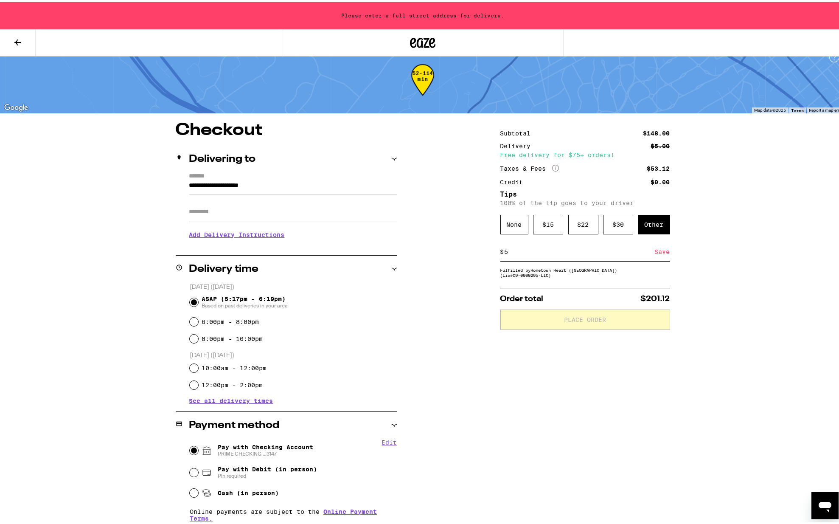
scroll to position [10, 0]
click at [775, 183] on div "**********" at bounding box center [423, 353] width 846 height 727
click at [554, 276] on div "Fulfilled by Hometown Heart ([GEOGRAPHIC_DATA]) (Lic# C9-0000295-LIC )" at bounding box center [585, 270] width 170 height 10
drag, startPoint x: 681, startPoint y: 407, endPoint x: 570, endPoint y: 394, distance: 112.4
click at [680, 407] on div "**********" at bounding box center [422, 418] width 611 height 597
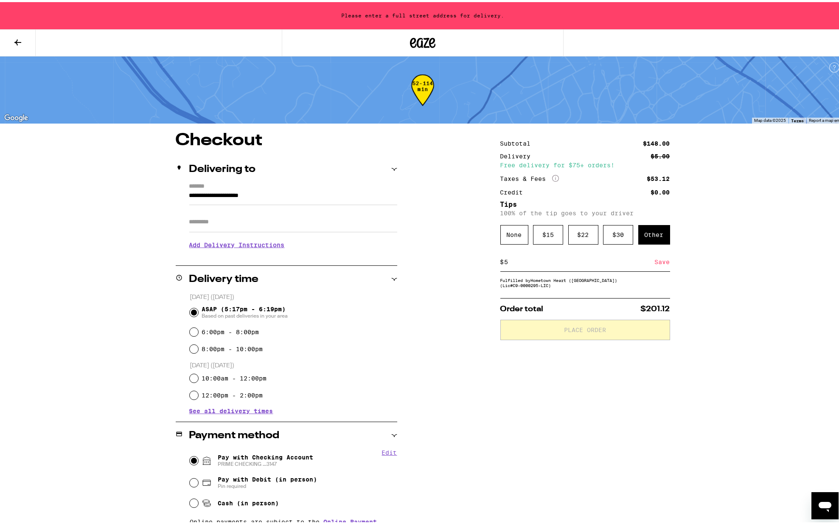
scroll to position [0, 0]
click at [537, 256] on div "$ 5 Save" at bounding box center [585, 259] width 170 height 19
click at [535, 260] on input "5" at bounding box center [579, 260] width 151 height 8
type input "5"
click at [419, 360] on div "**********" at bounding box center [422, 428] width 611 height 597
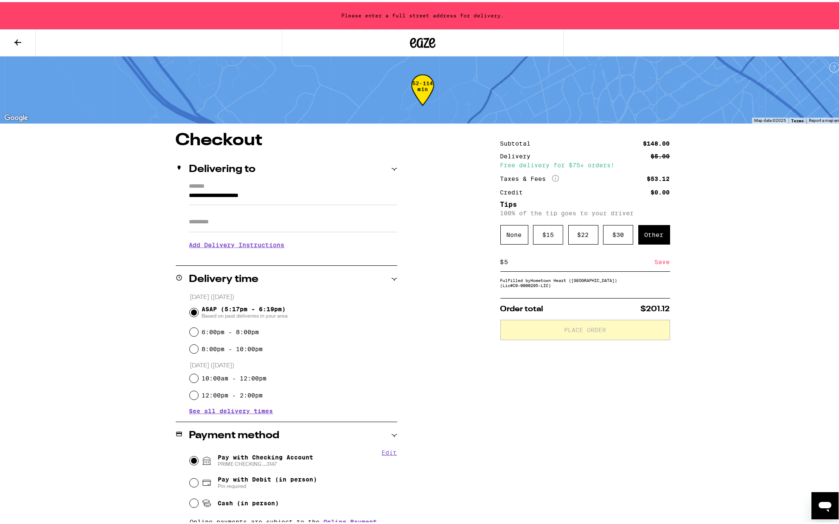
click at [664, 264] on div "Save" at bounding box center [662, 259] width 15 height 19
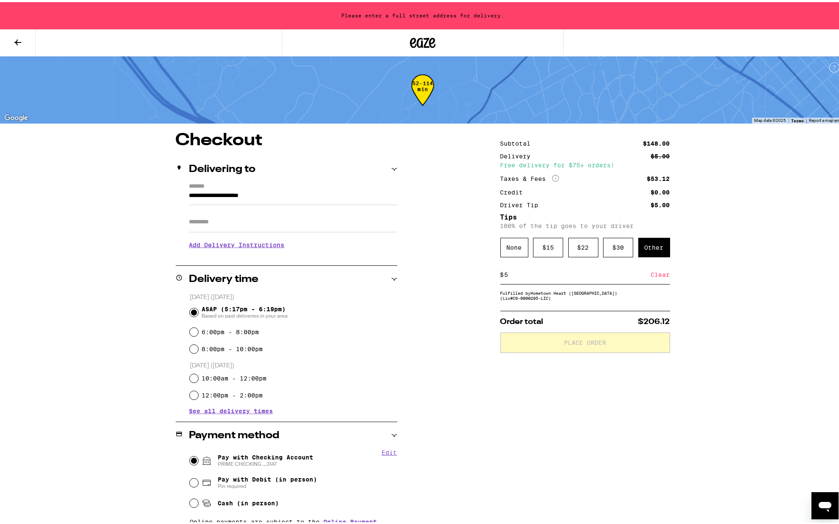
click at [738, 234] on div "**********" at bounding box center [423, 363] width 846 height 727
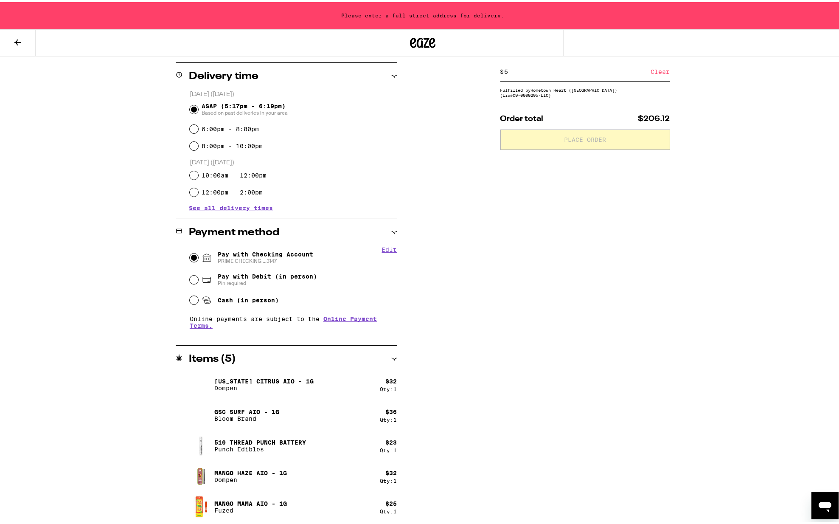
scroll to position [203, 0]
click at [191, 131] on input "6:00pm - 8:00pm" at bounding box center [194, 127] width 8 height 8
radio input "true"
click at [190, 107] on input "ASAP (5:17pm - 6:19pm) Based on past deliveries in your area" at bounding box center [194, 107] width 8 height 8
radio input "true"
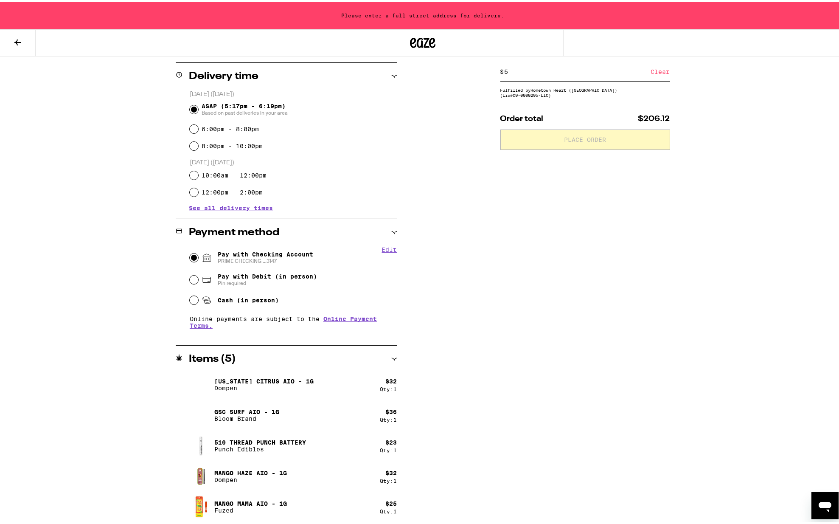
click at [327, 152] on div "8:00pm - 10:00pm" at bounding box center [294, 143] width 208 height 17
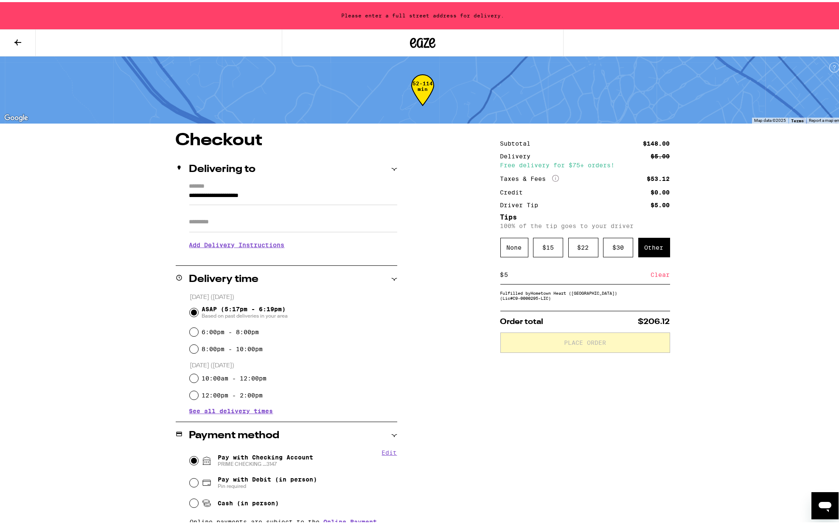
scroll to position [0, 0]
click at [427, 18] on div "Please enter a full street address for delivery." at bounding box center [423, 13] width 846 height 27
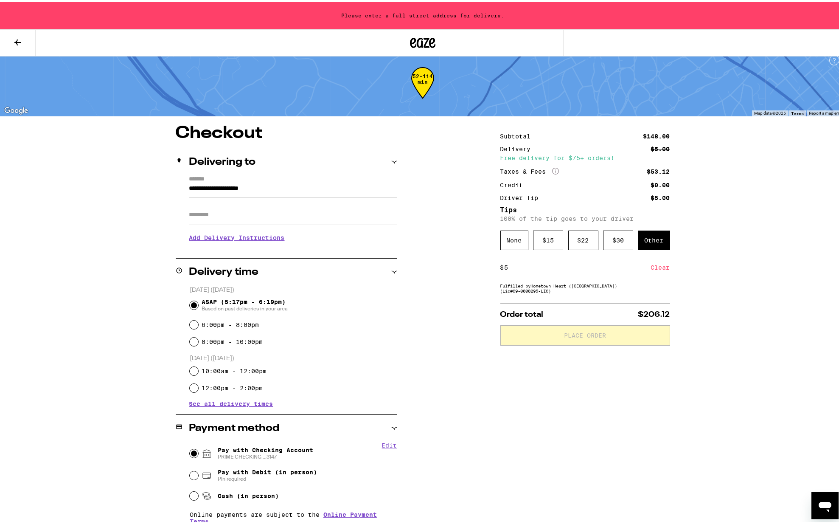
scroll to position [8, 0]
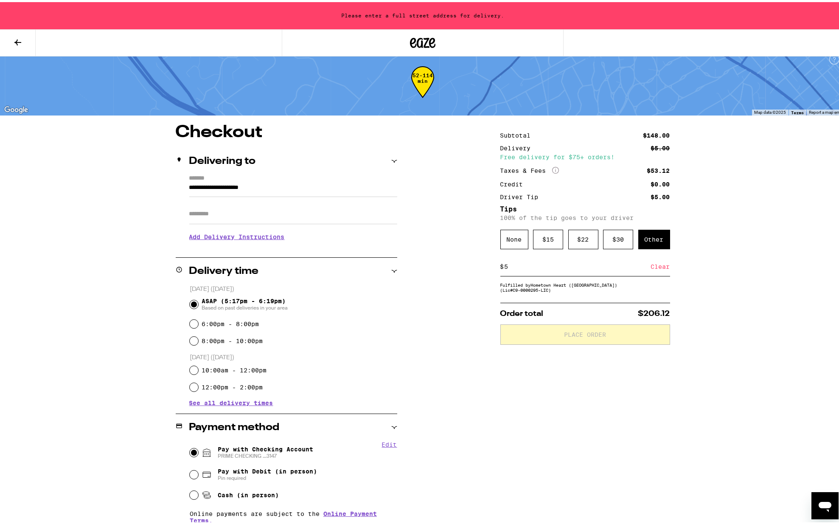
click at [214, 190] on input "**********" at bounding box center [293, 187] width 208 height 14
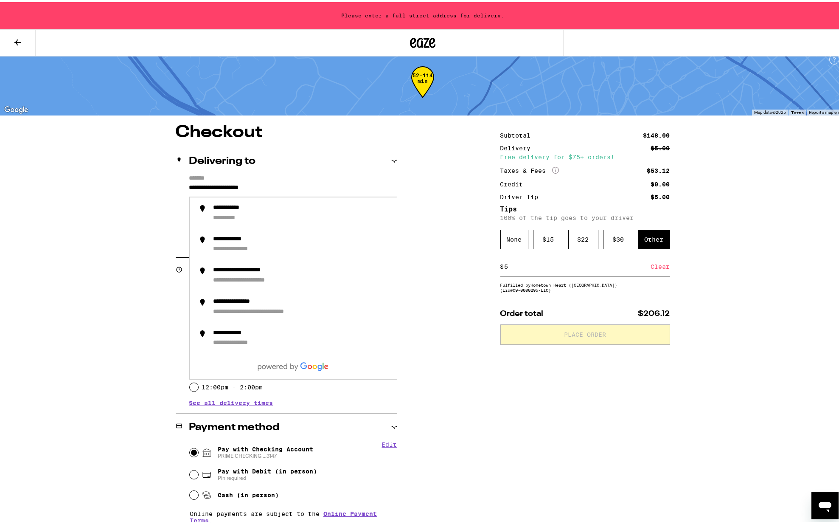
drag, startPoint x: 277, startPoint y: 188, endPoint x: 134, endPoint y: 184, distance: 142.7
click at [134, 184] on div "**********" at bounding box center [422, 420] width 611 height 597
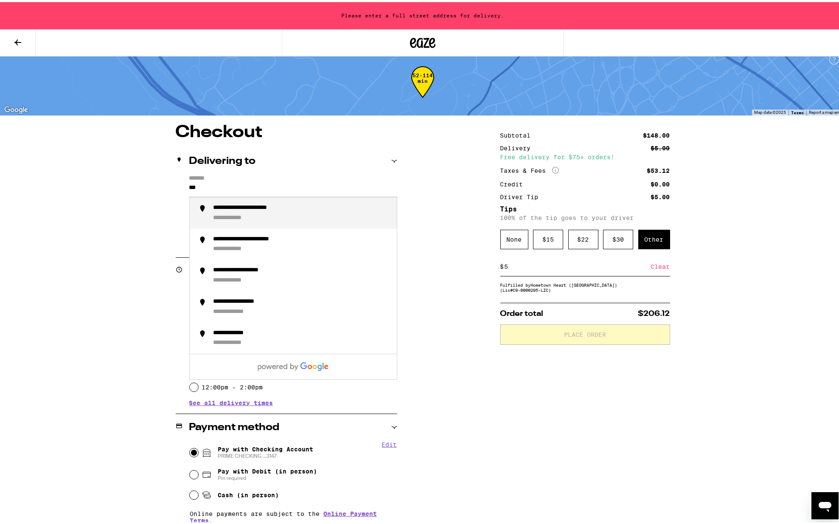
type input "****"
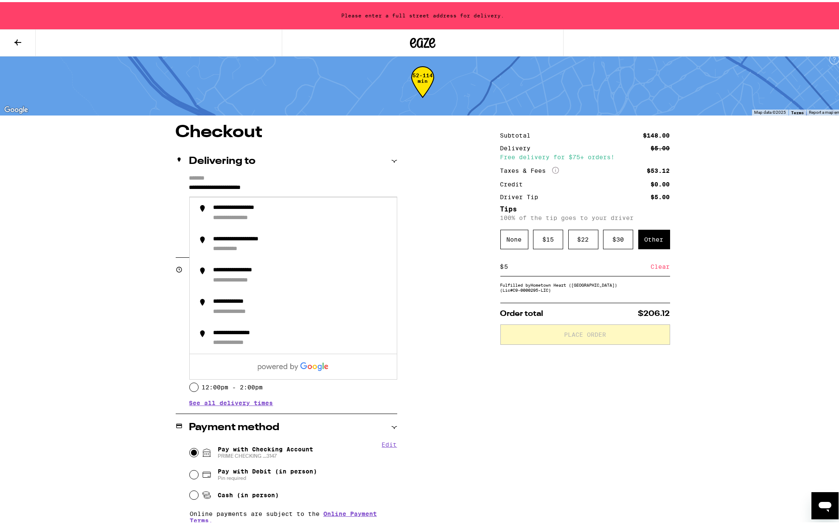
click at [117, 218] on div "**********" at bounding box center [422, 420] width 611 height 597
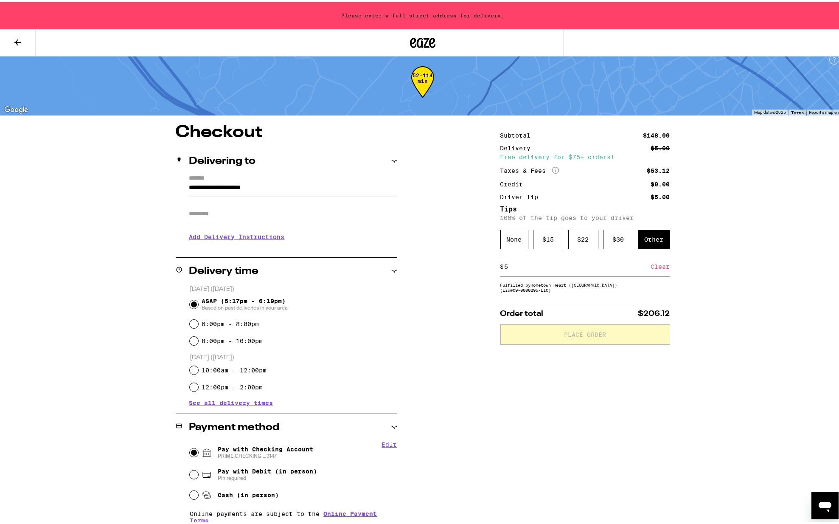
click at [320, 186] on input "**********" at bounding box center [293, 187] width 208 height 14
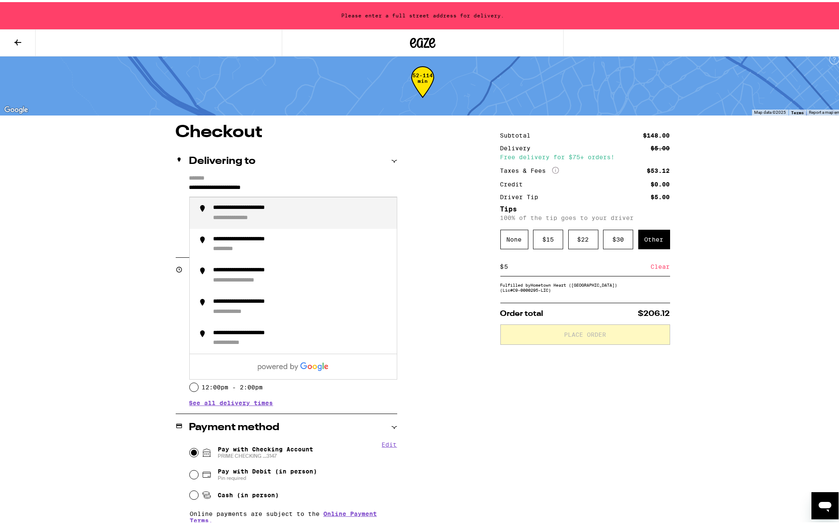
click at [233, 218] on div "**********" at bounding box center [245, 216] width 62 height 8
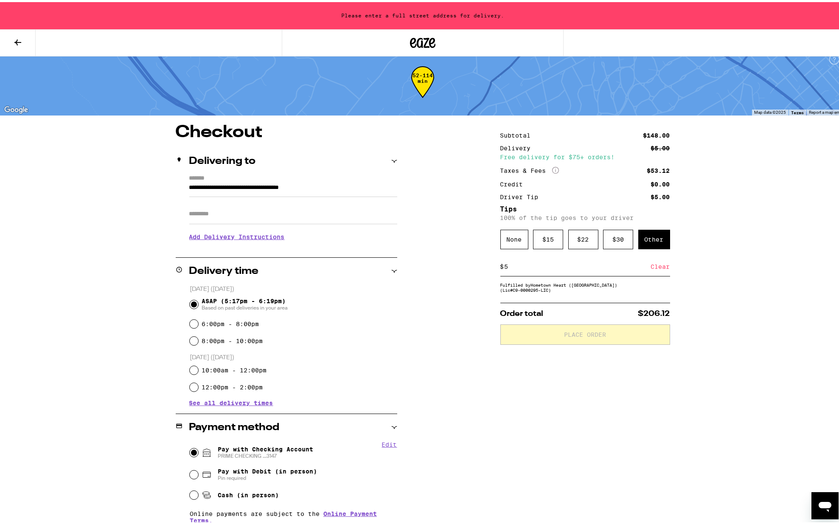
type input "**********"
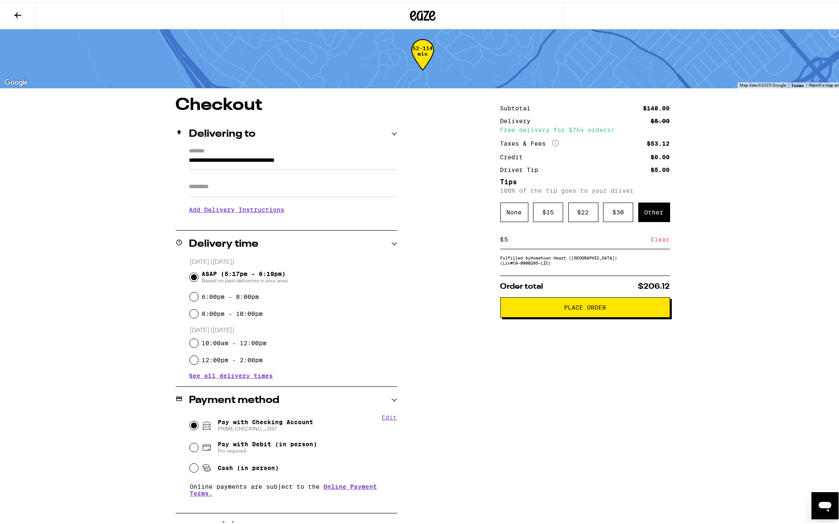
click at [564, 308] on span "Place Order" at bounding box center [585, 305] width 42 height 6
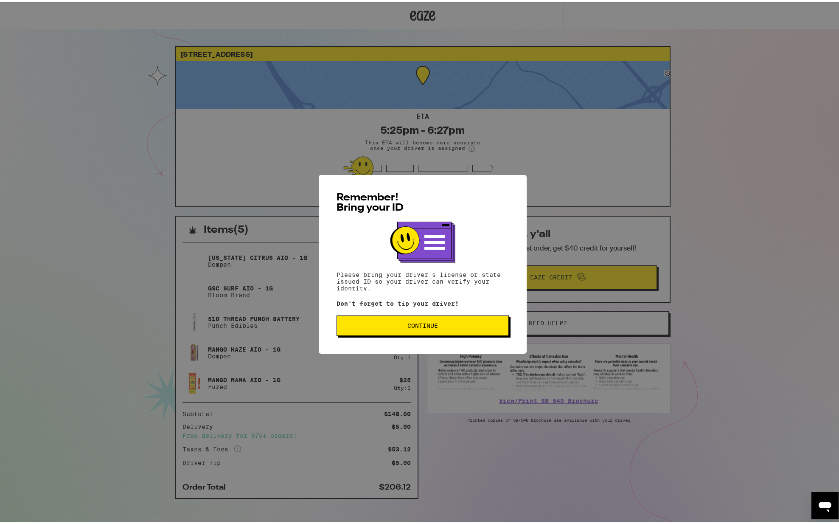
click at [420, 321] on button "Continue" at bounding box center [423, 323] width 172 height 20
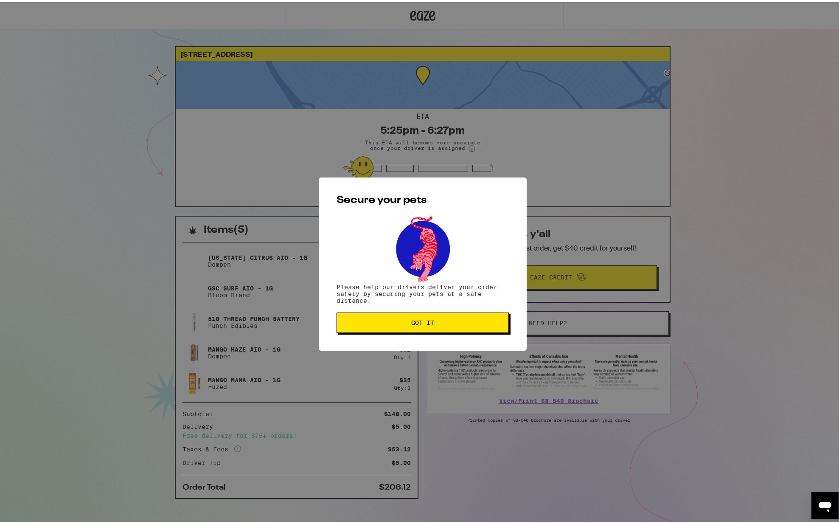
click at [422, 315] on button "Got it" at bounding box center [423, 320] width 172 height 20
